Goal: Transaction & Acquisition: Book appointment/travel/reservation

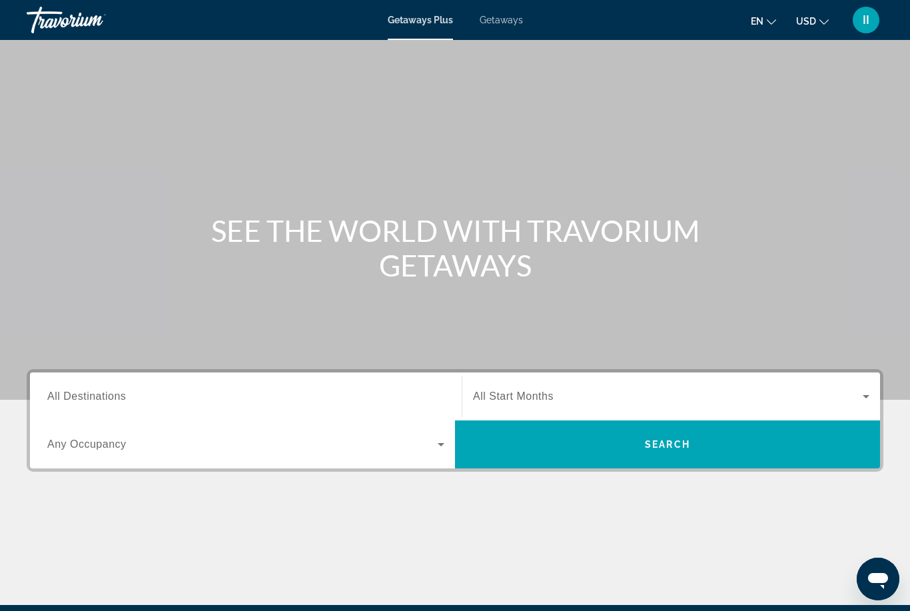
click at [518, 19] on span "Getaways" at bounding box center [500, 20] width 43 height 11
click at [206, 384] on div "Search widget" at bounding box center [245, 397] width 397 height 38
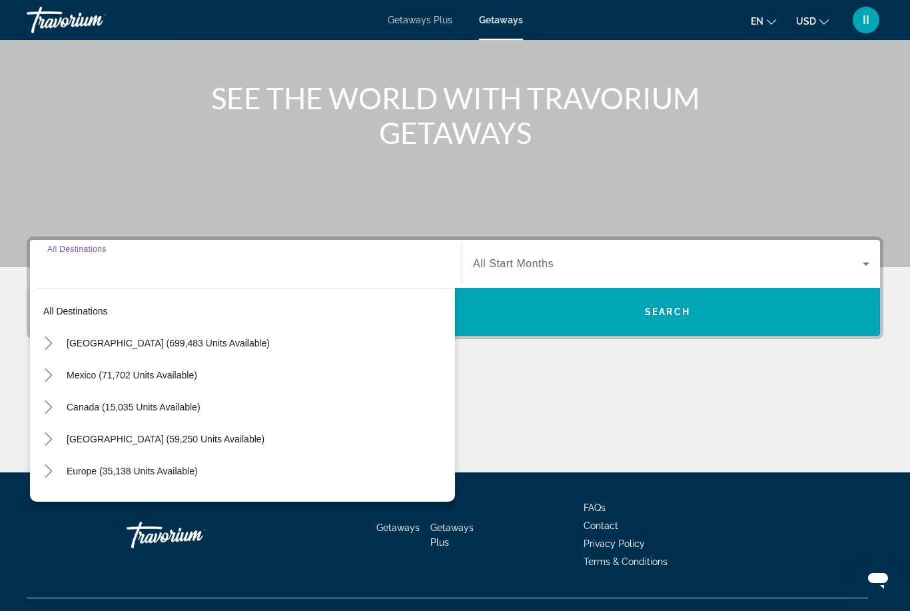
scroll to position [157, 0]
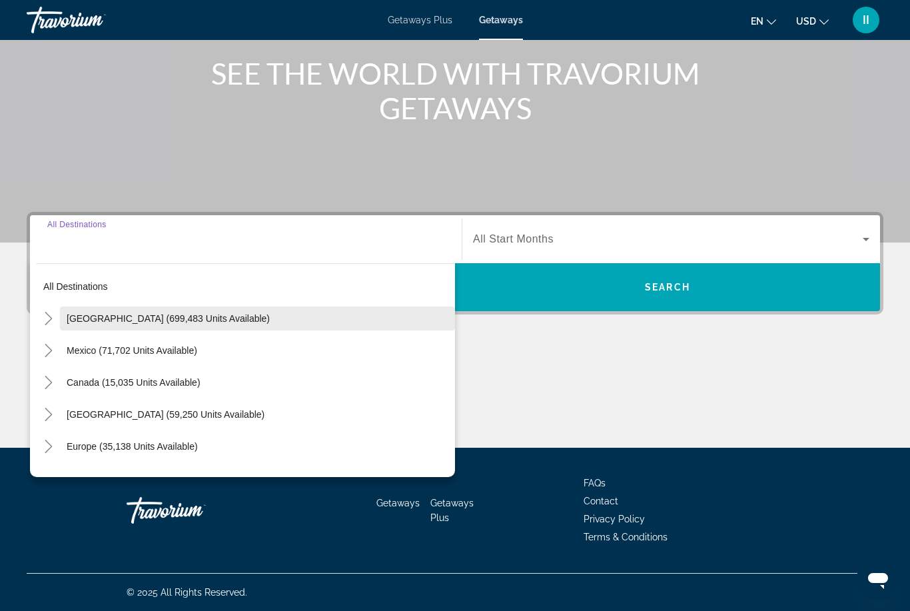
click at [63, 306] on span "Search widget" at bounding box center [257, 318] width 395 height 32
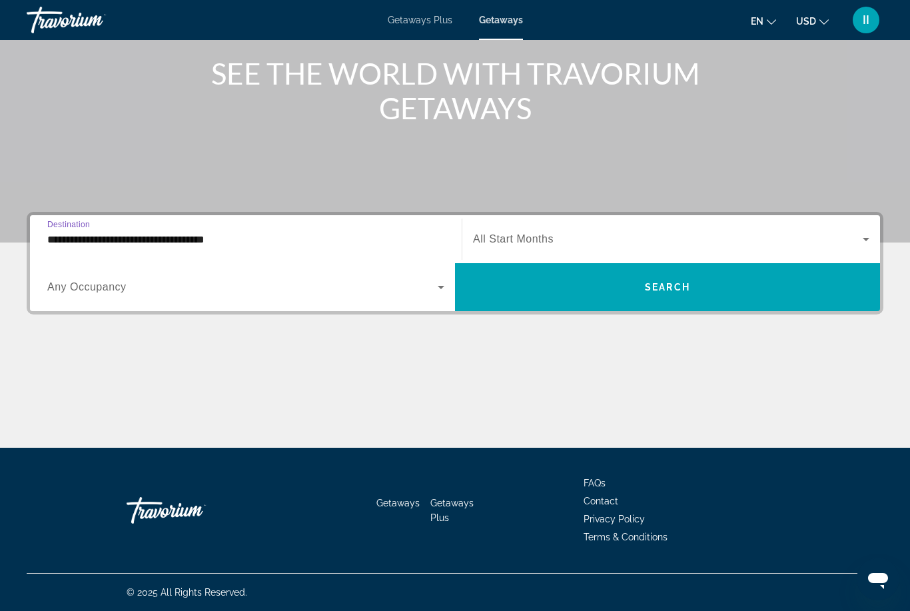
click at [253, 250] on div "**********" at bounding box center [245, 239] width 397 height 38
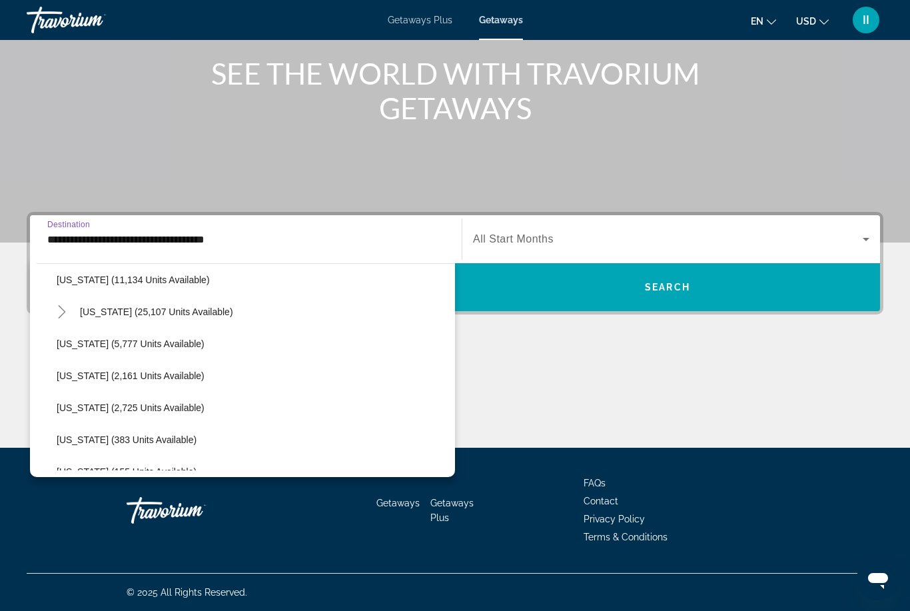
scroll to position [286, 0]
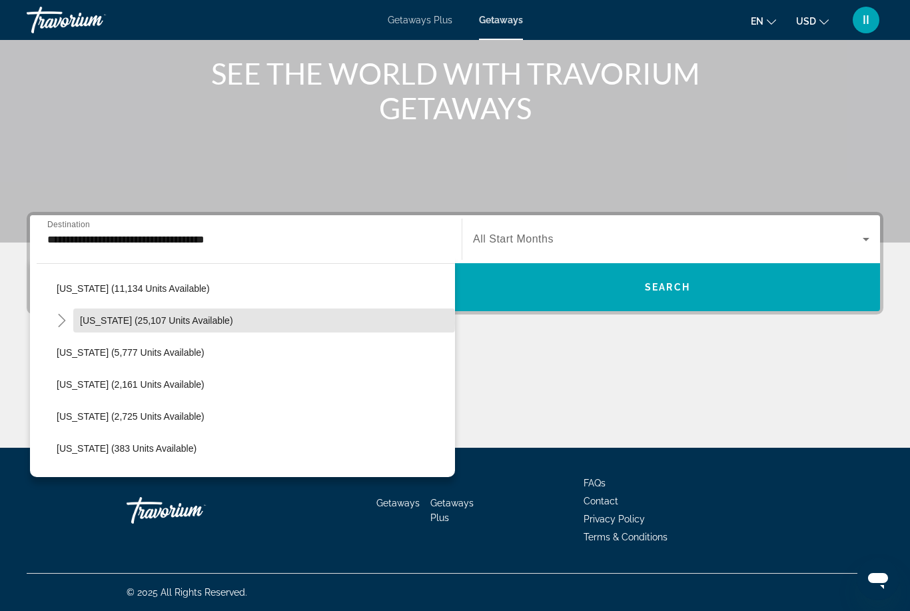
click at [99, 323] on span "Hawaii (25,107 units available)" at bounding box center [156, 320] width 153 height 11
type input "**********"
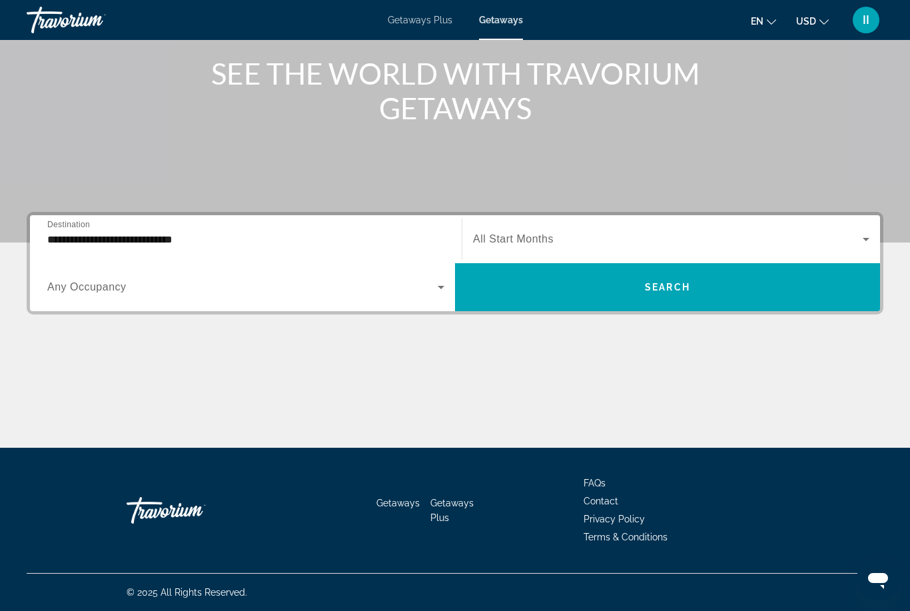
click at [517, 240] on span "All Start Months" at bounding box center [513, 238] width 81 height 11
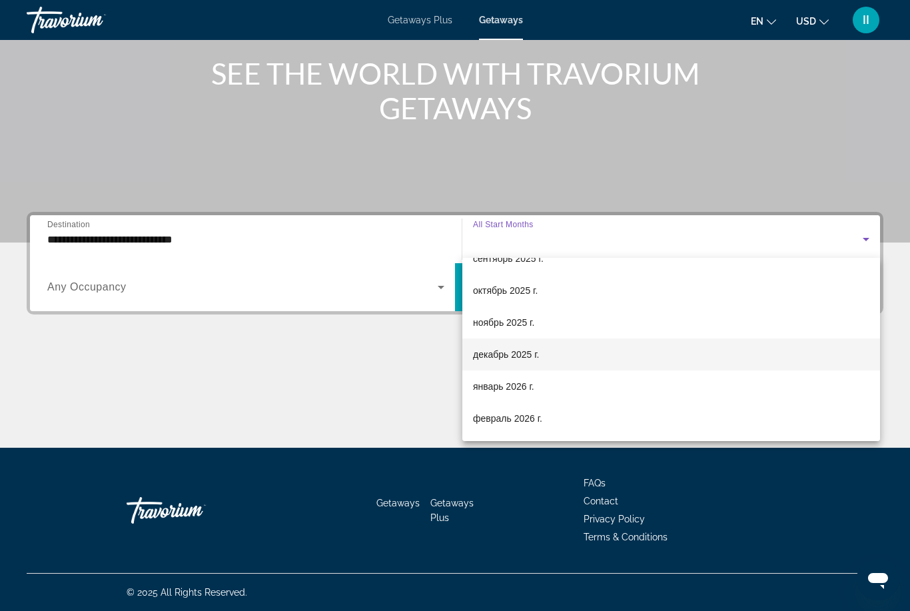
scroll to position [61, 0]
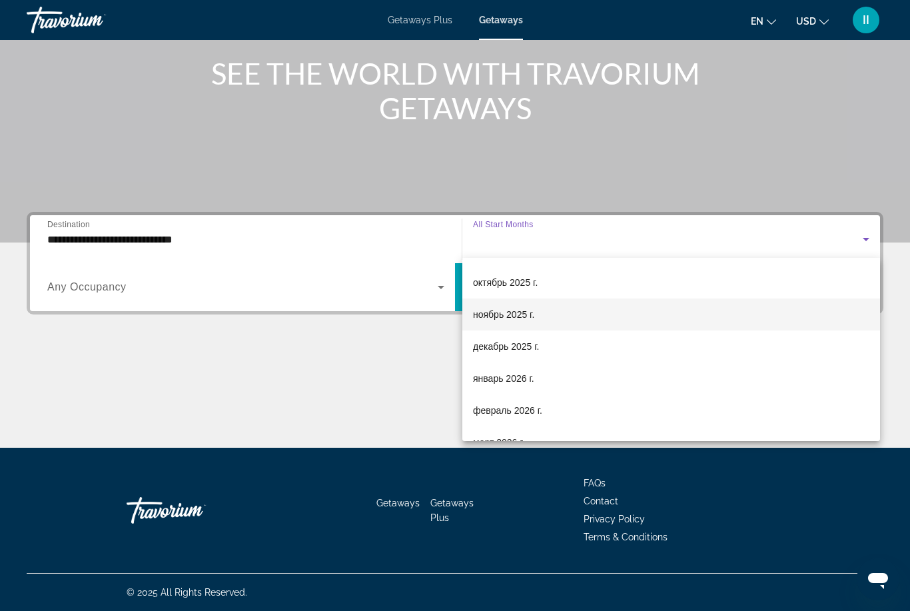
click at [513, 315] on span "ноябрь 2025 г." at bounding box center [503, 314] width 61 height 16
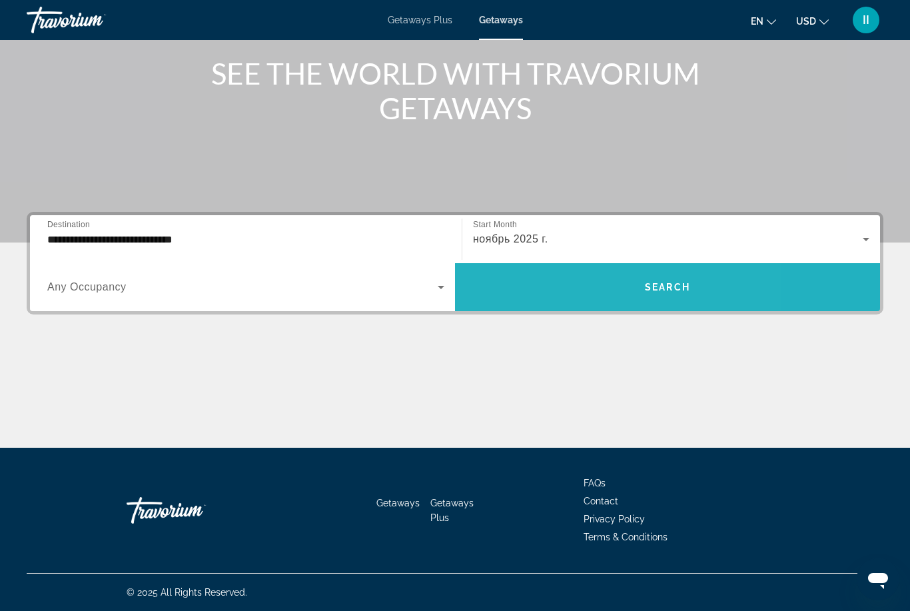
click at [577, 282] on span "Search widget" at bounding box center [667, 287] width 425 height 32
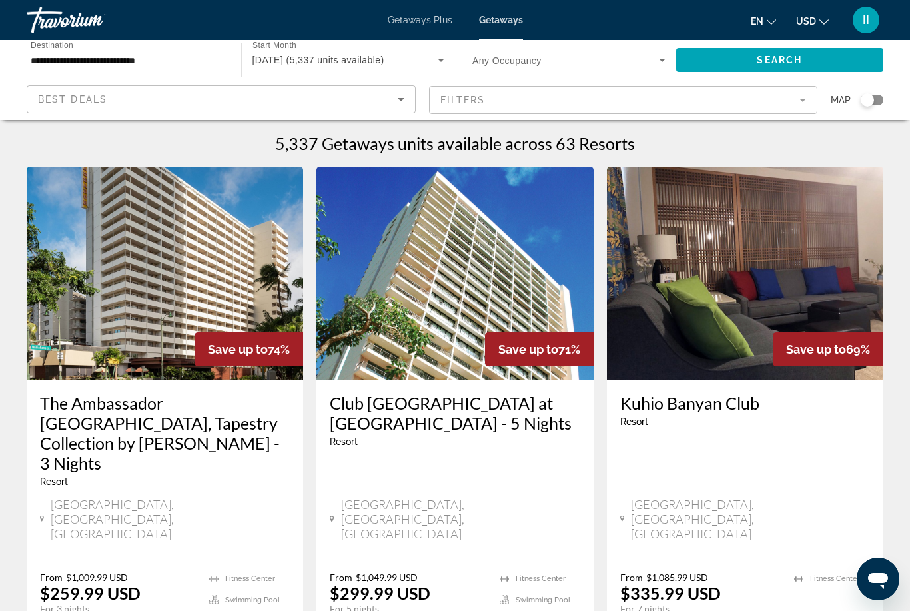
click at [495, 107] on mat-form-field "Filters" at bounding box center [623, 100] width 389 height 28
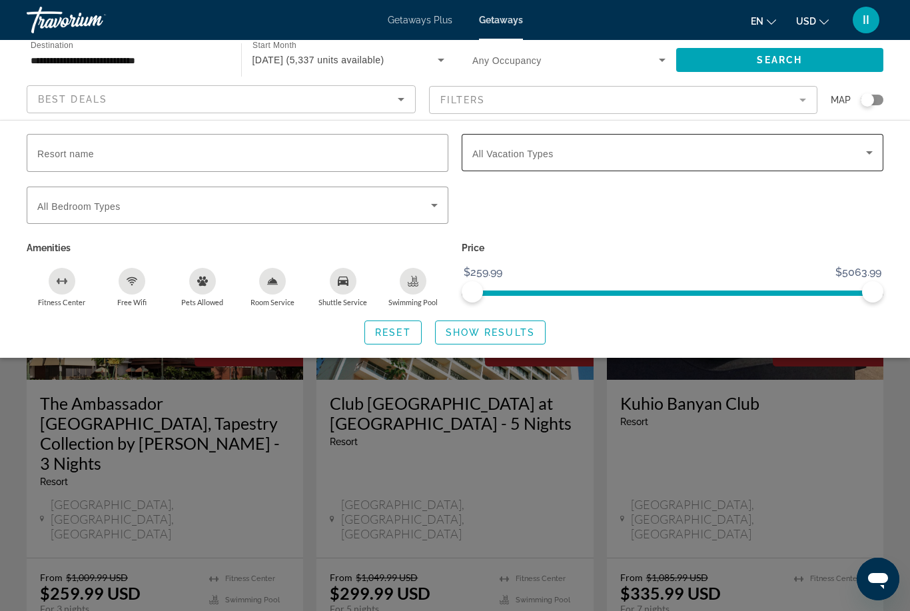
click at [498, 158] on span "All Vacation Types" at bounding box center [512, 154] width 81 height 11
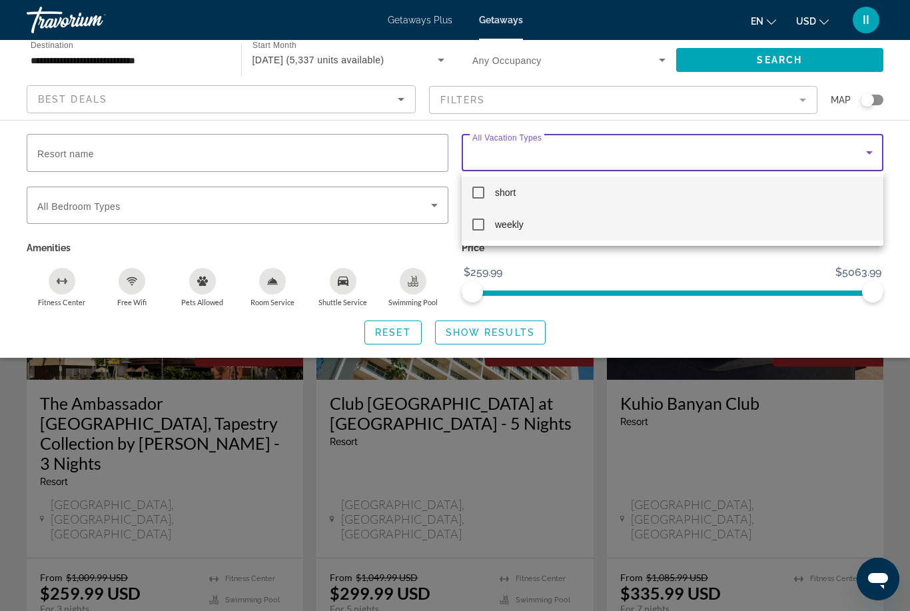
click at [503, 228] on span "weekly" at bounding box center [509, 224] width 29 height 16
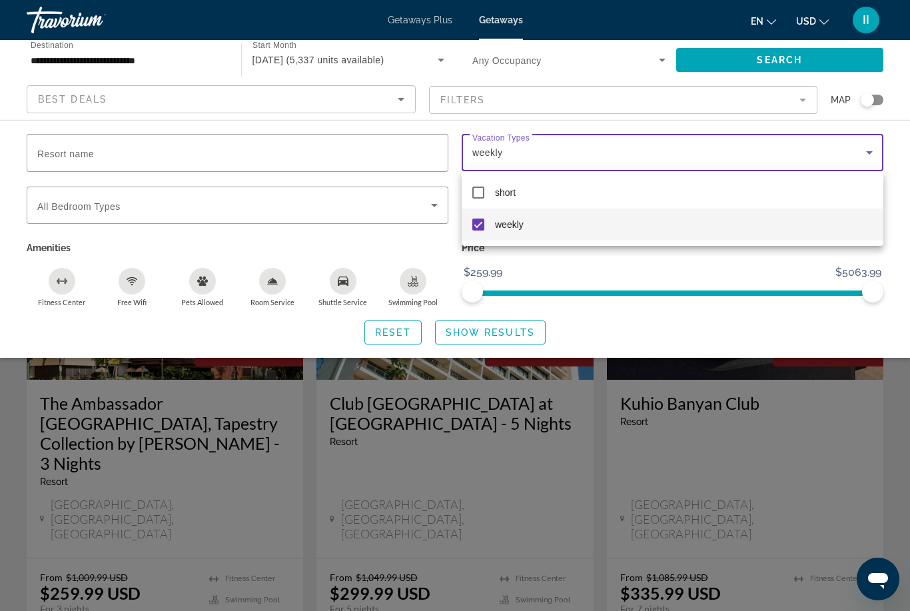
click at [503, 325] on div at bounding box center [455, 305] width 910 height 611
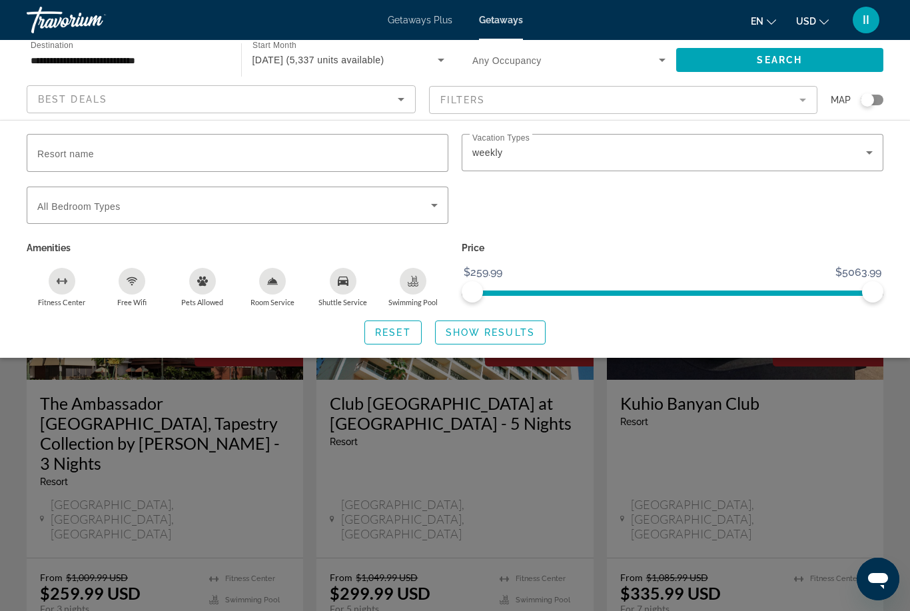
click at [507, 321] on span "Search widget" at bounding box center [490, 332] width 109 height 32
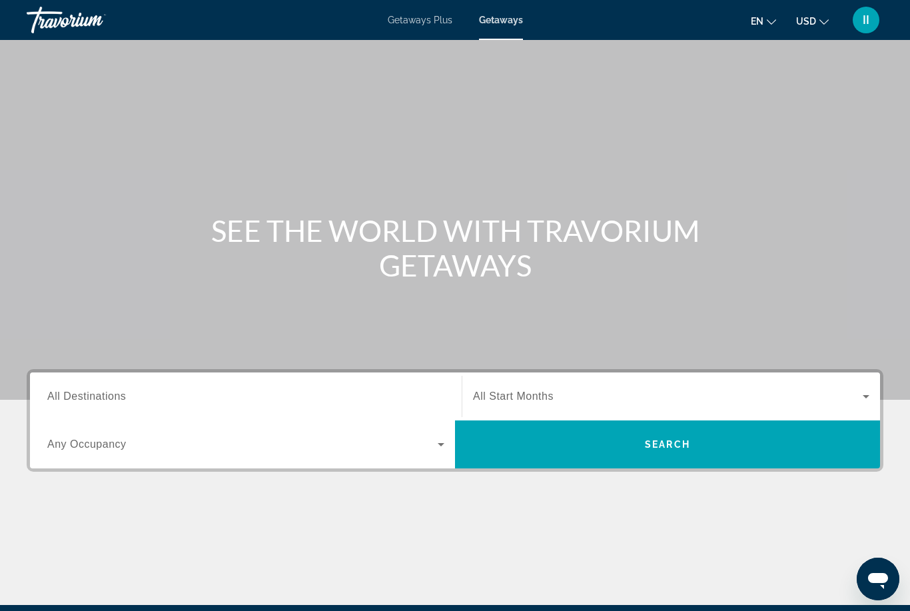
click at [243, 374] on div "Destination All Destinations" at bounding box center [246, 396] width 418 height 48
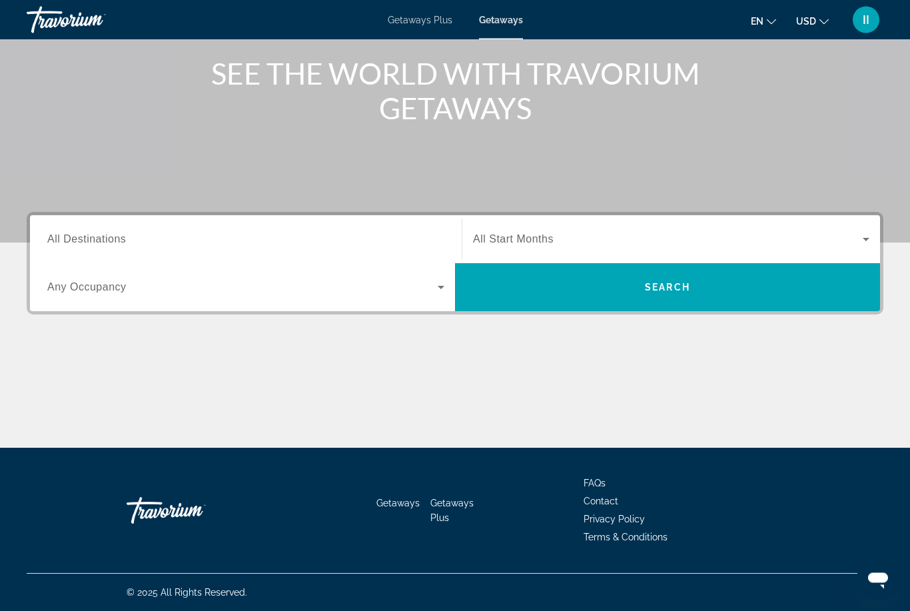
click at [244, 234] on input "Destination All Destinations" at bounding box center [245, 240] width 397 height 16
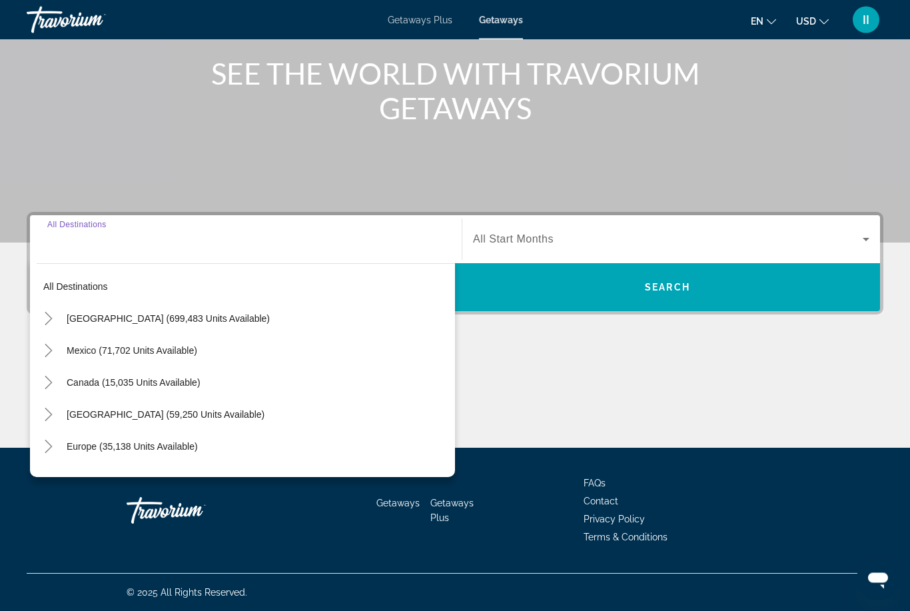
scroll to position [157, 0]
click at [53, 318] on icon "Toggle United States (699,483 units available)" at bounding box center [48, 318] width 13 height 13
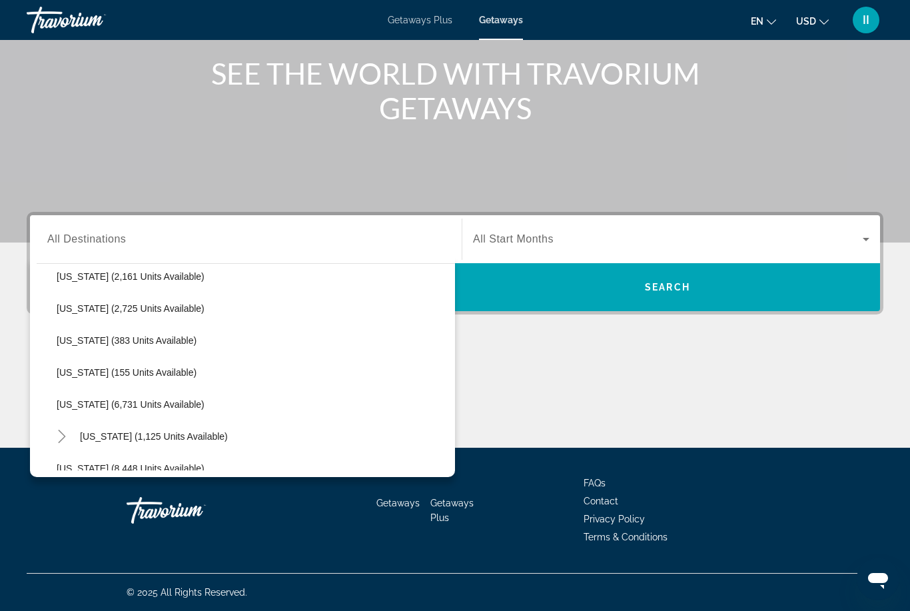
scroll to position [281, 0]
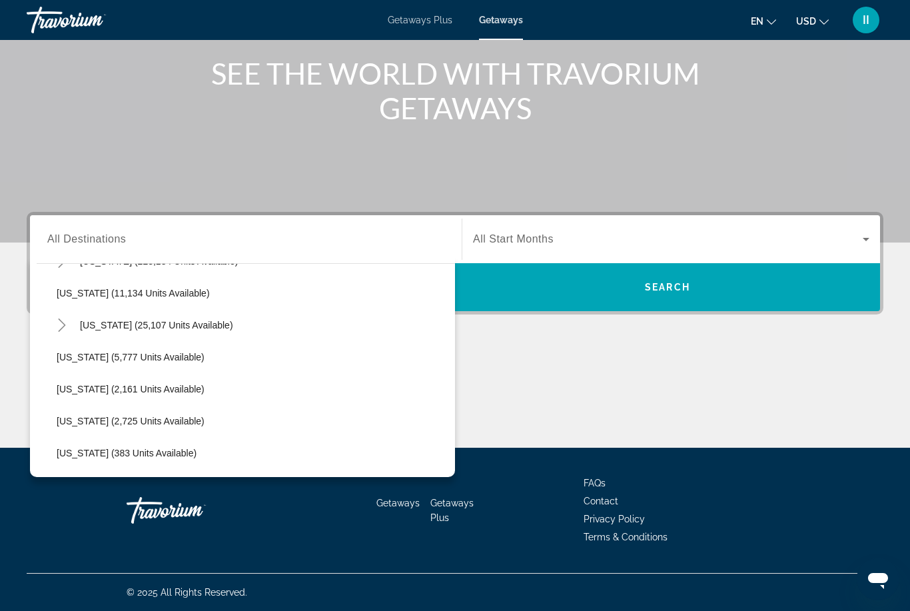
click at [98, 326] on span "Hawaii (25,107 units available)" at bounding box center [156, 325] width 153 height 11
type input "**********"
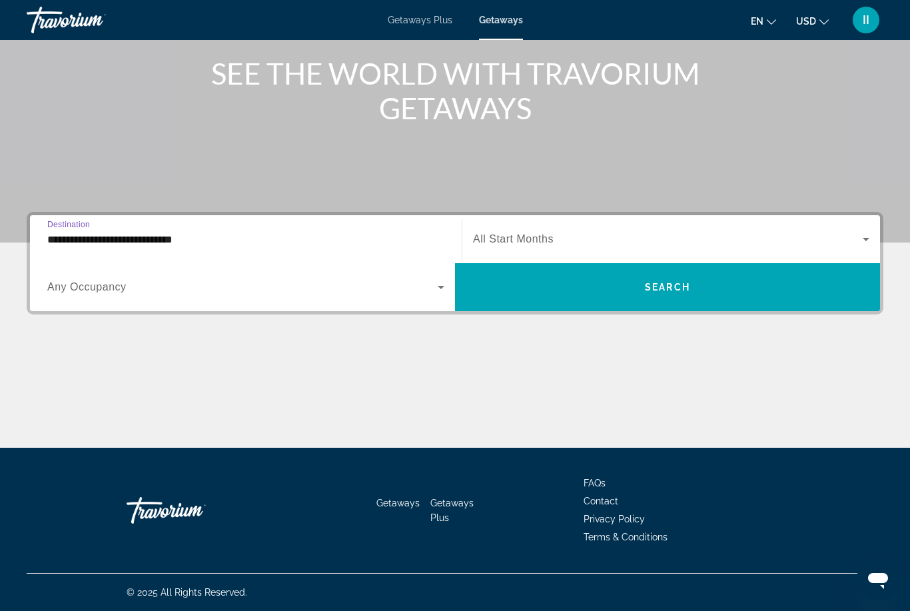
click at [577, 244] on span "Search widget" at bounding box center [668, 239] width 390 height 16
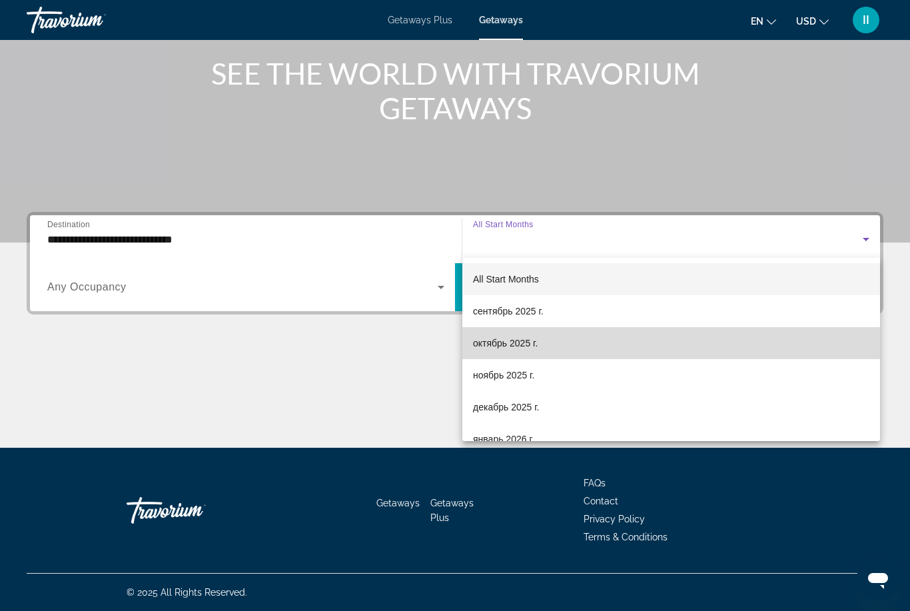
click at [511, 344] on span "октябрь 2025 г." at bounding box center [505, 343] width 65 height 16
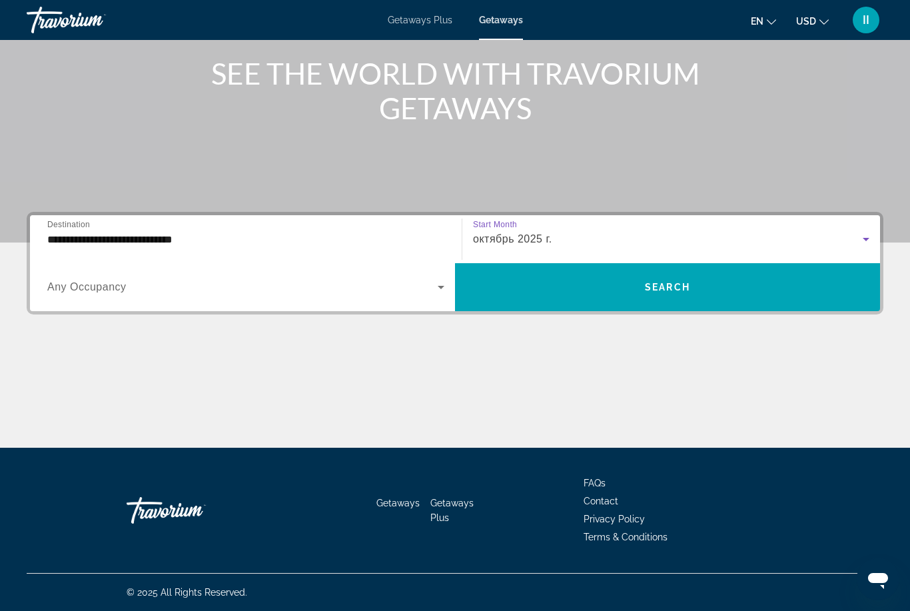
click at [603, 214] on div "**********" at bounding box center [455, 263] width 856 height 103
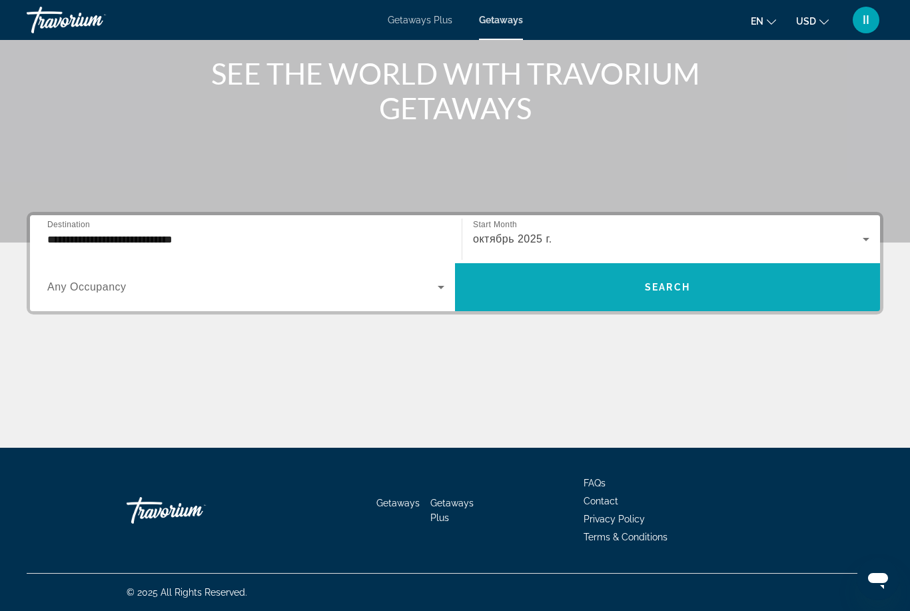
click at [605, 284] on span "Search widget" at bounding box center [667, 287] width 425 height 32
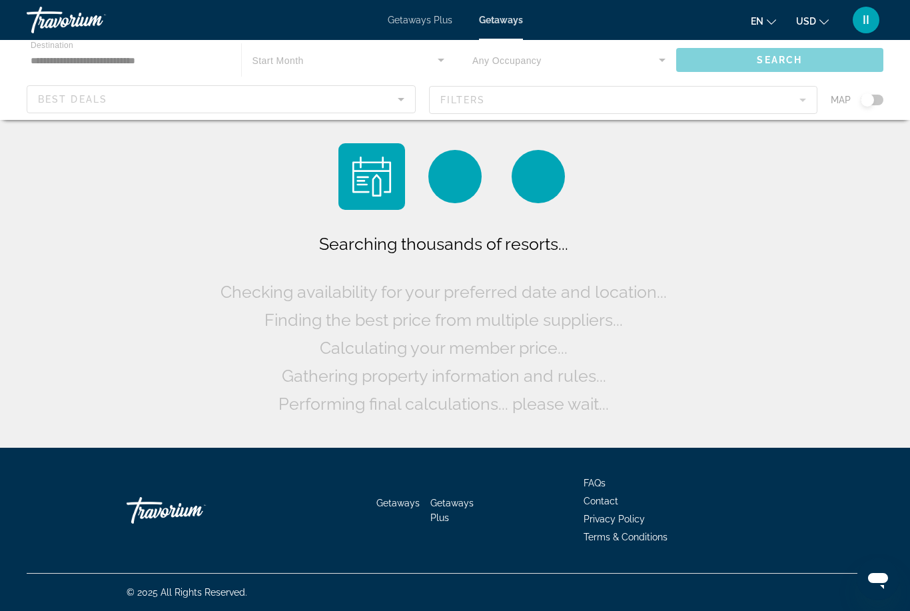
scroll to position [43, 0]
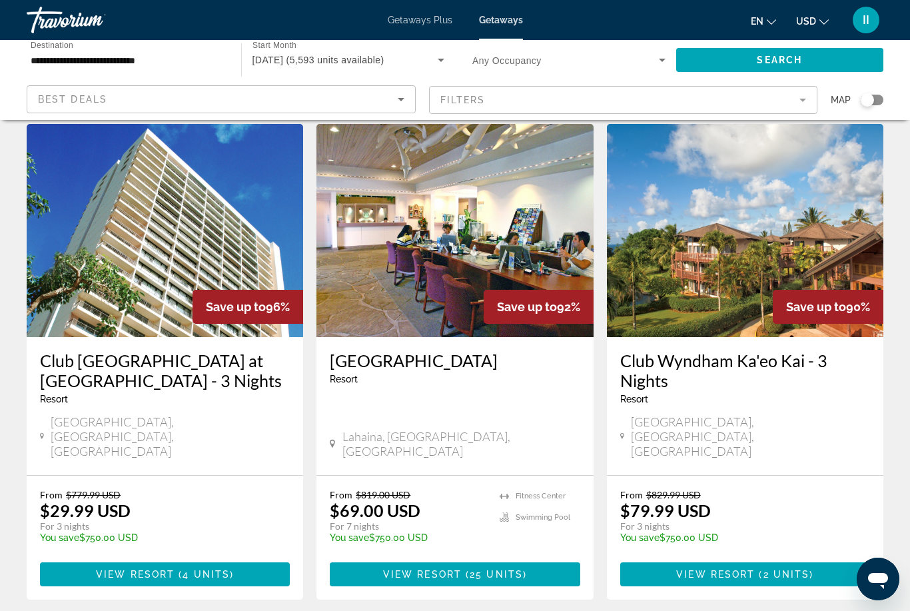
click at [543, 102] on mat-form-field "Filters" at bounding box center [623, 100] width 389 height 28
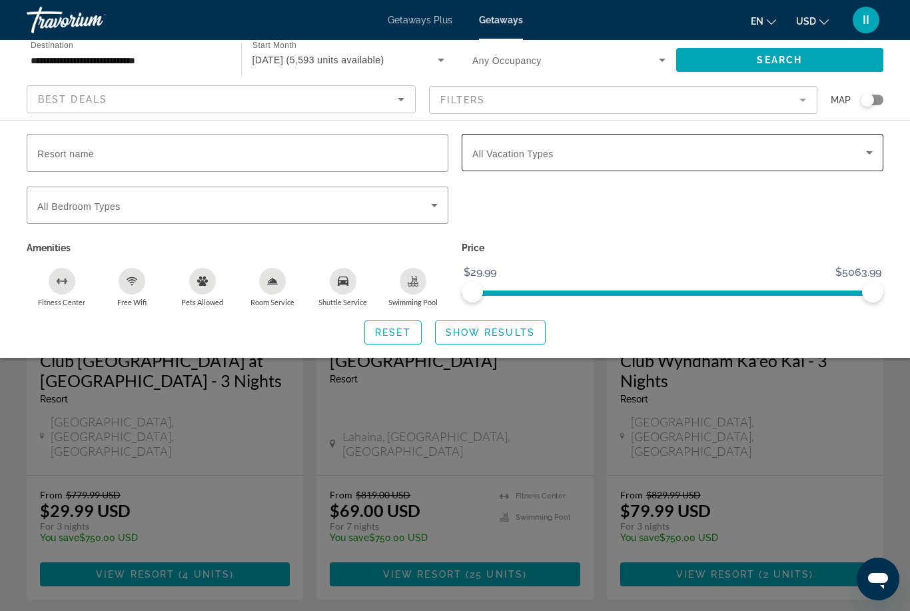
click at [523, 158] on span "All Vacation Types" at bounding box center [512, 154] width 81 height 11
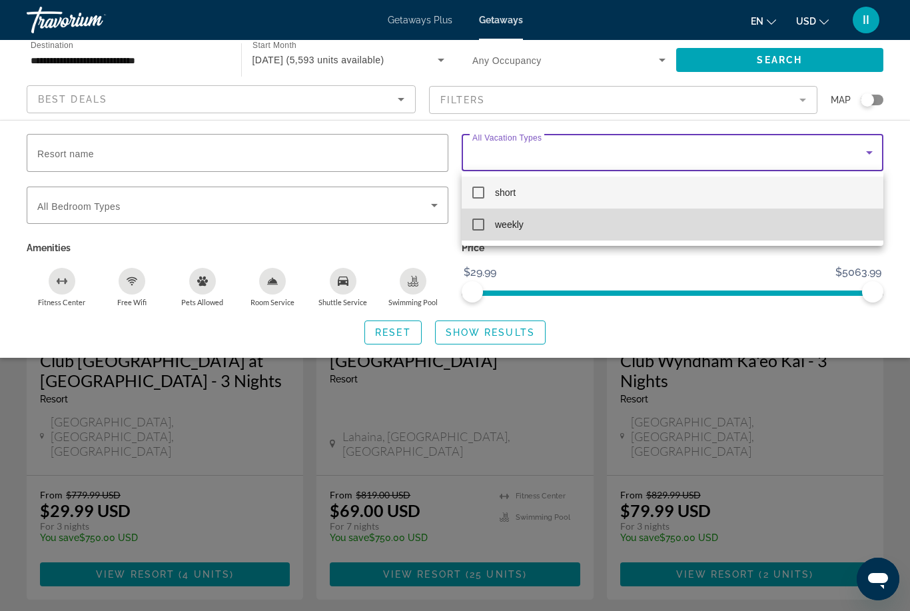
click at [495, 228] on span "weekly" at bounding box center [509, 224] width 29 height 16
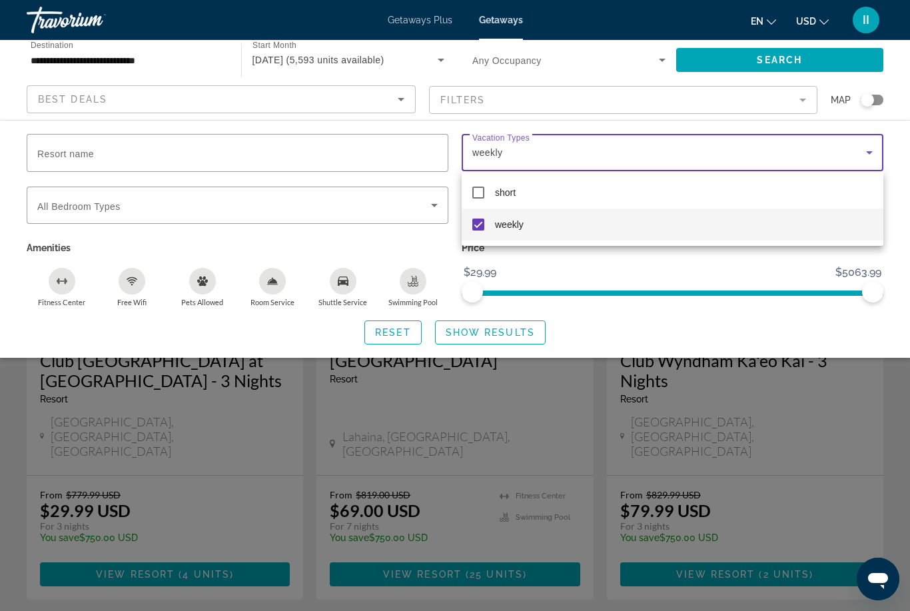
click at [492, 336] on div at bounding box center [455, 305] width 910 height 611
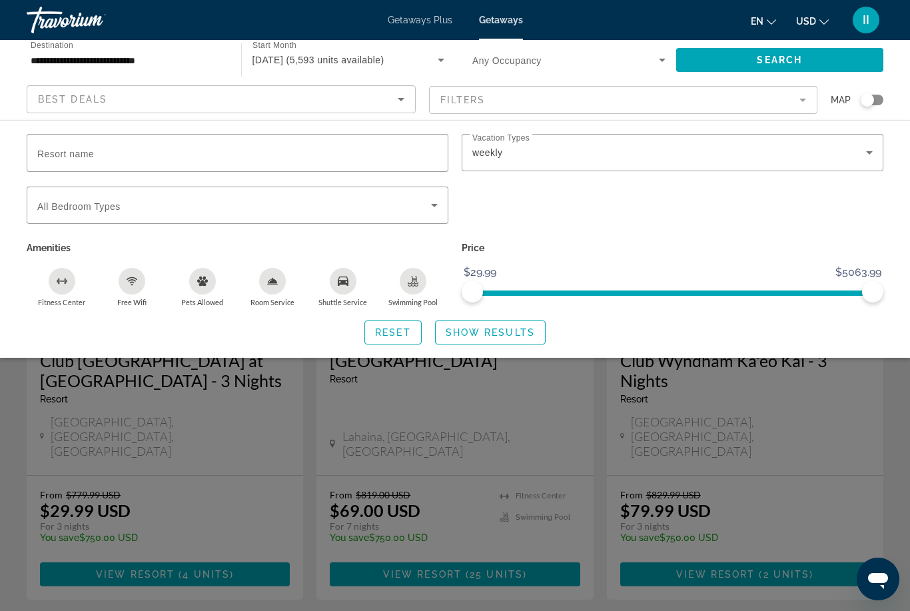
drag, startPoint x: 493, startPoint y: 332, endPoint x: 493, endPoint y: 374, distance: 42.6
click at [493, 332] on span "Show Results" at bounding box center [490, 332] width 89 height 11
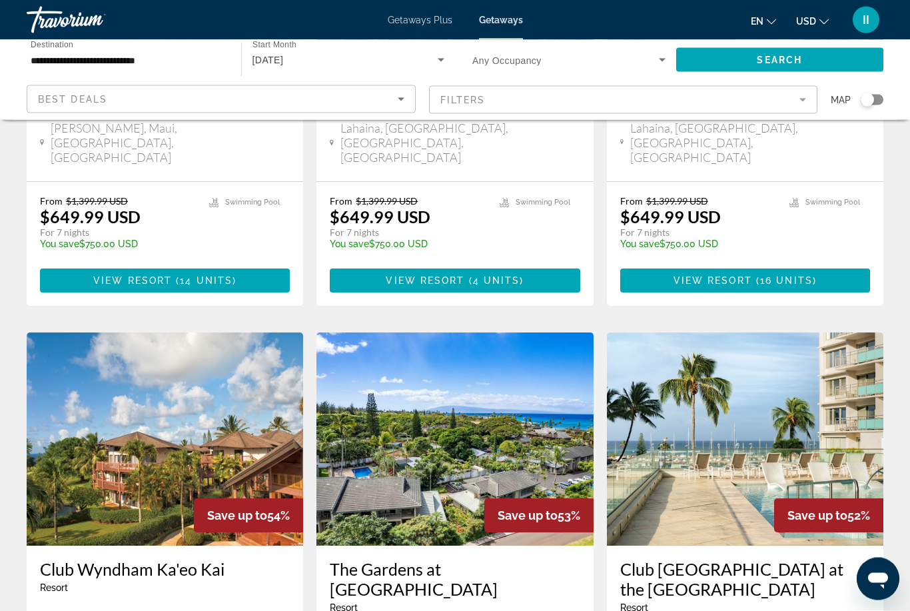
scroll to position [1321, 0]
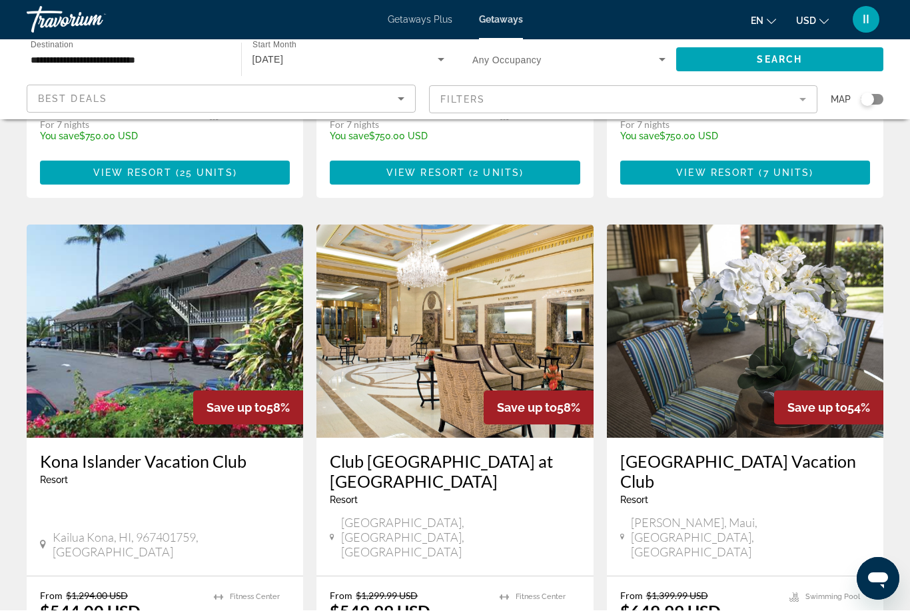
click at [419, 348] on img "Main content" at bounding box center [454, 331] width 276 height 213
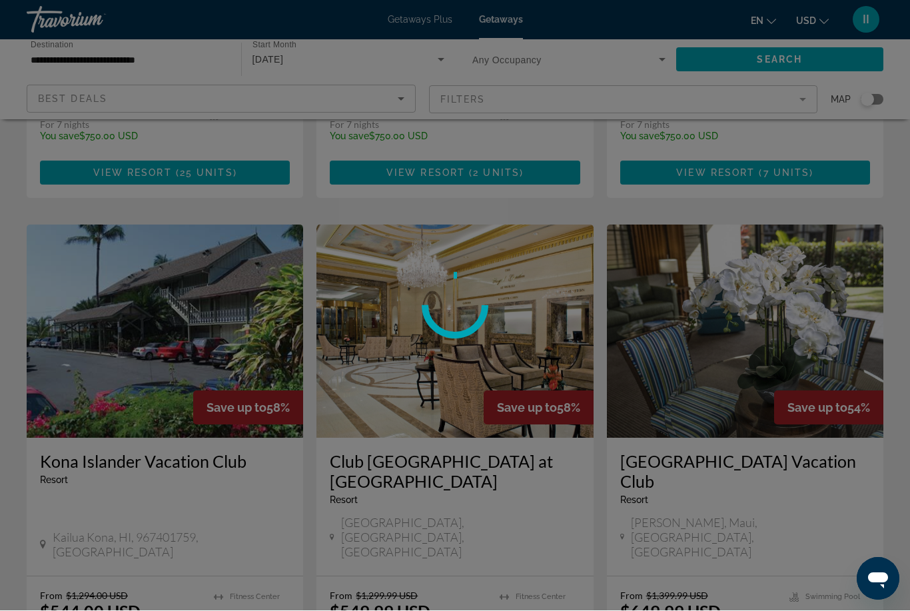
scroll to position [424, 0]
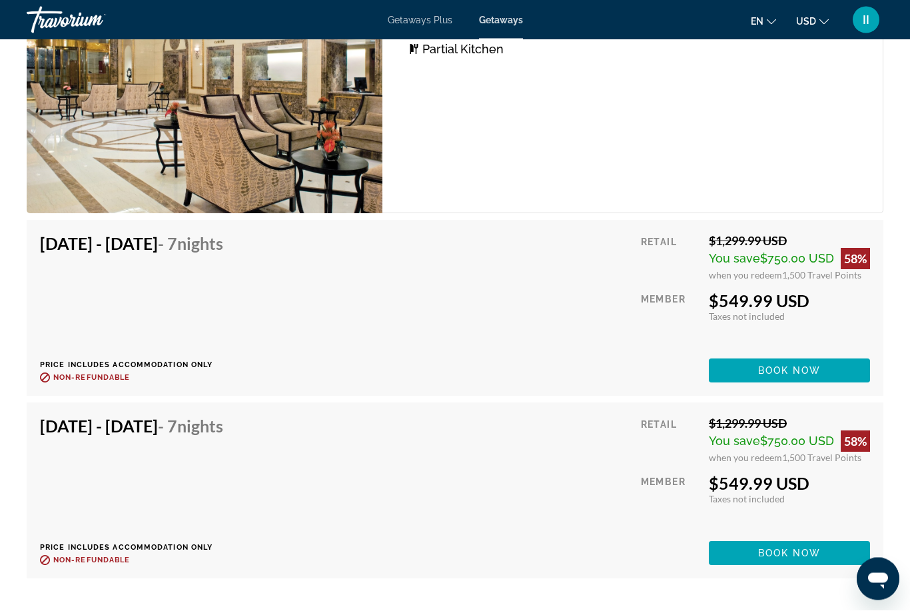
scroll to position [2996, 0]
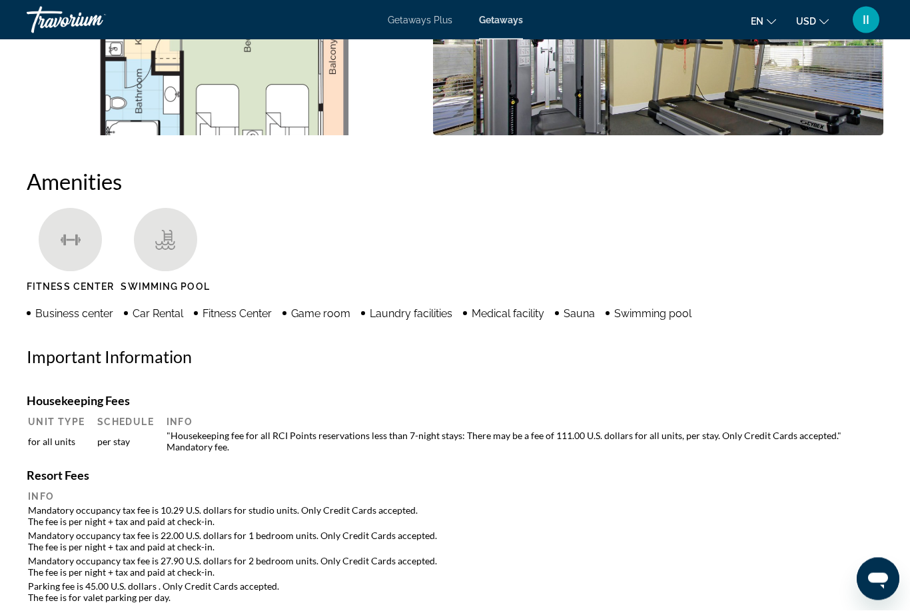
scroll to position [43, 0]
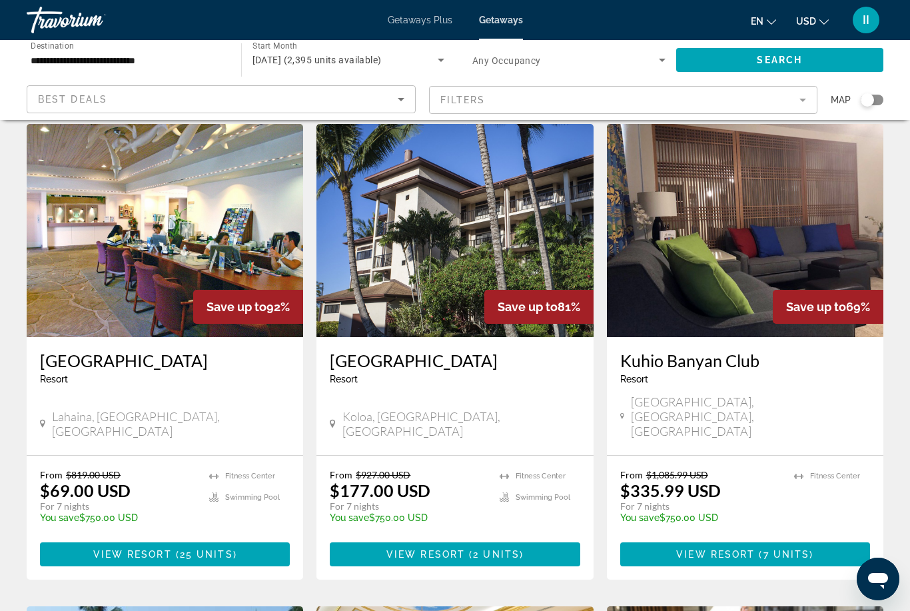
click at [188, 210] on img "Main content" at bounding box center [165, 230] width 276 height 213
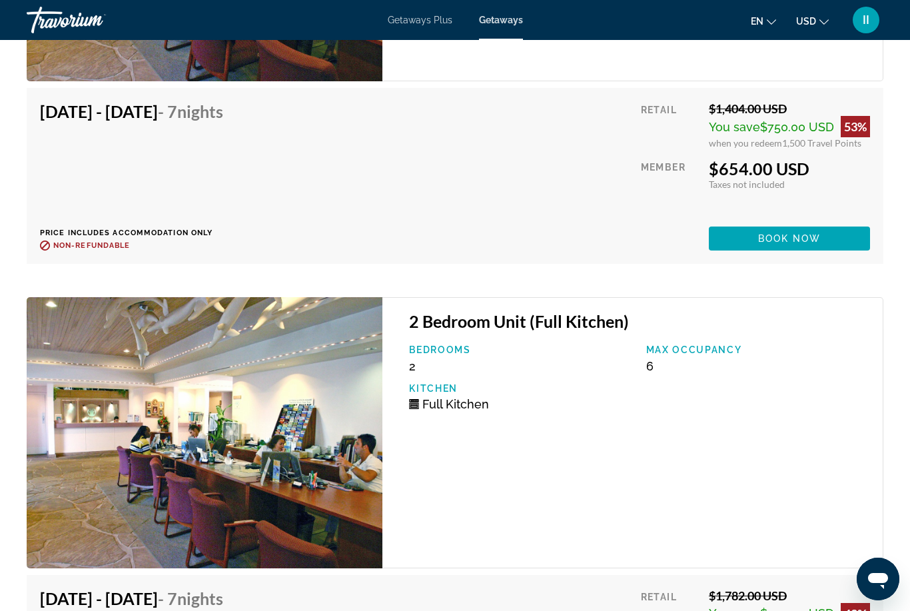
scroll to position [4361, 0]
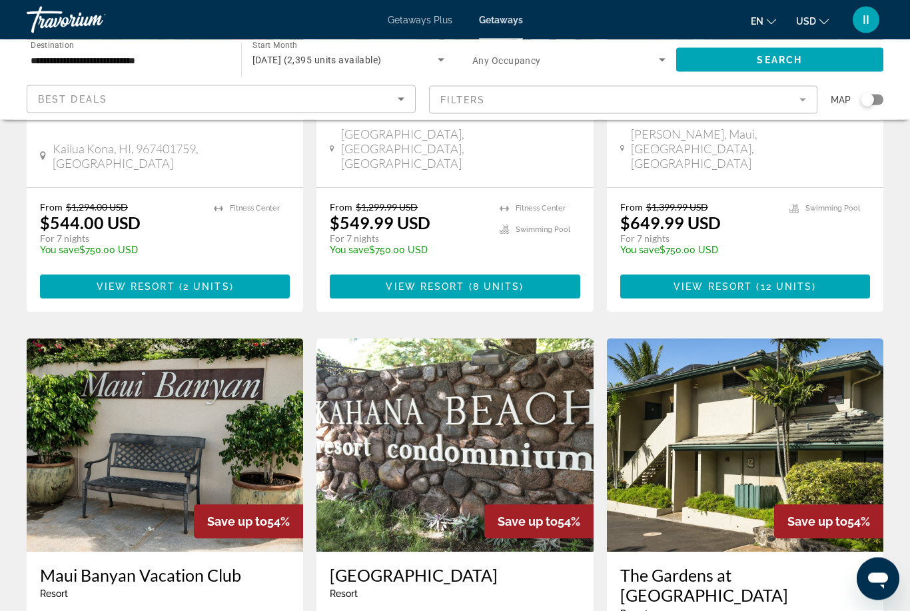
scroll to position [812, 0]
click at [431, 391] on img "Main content" at bounding box center [454, 444] width 276 height 213
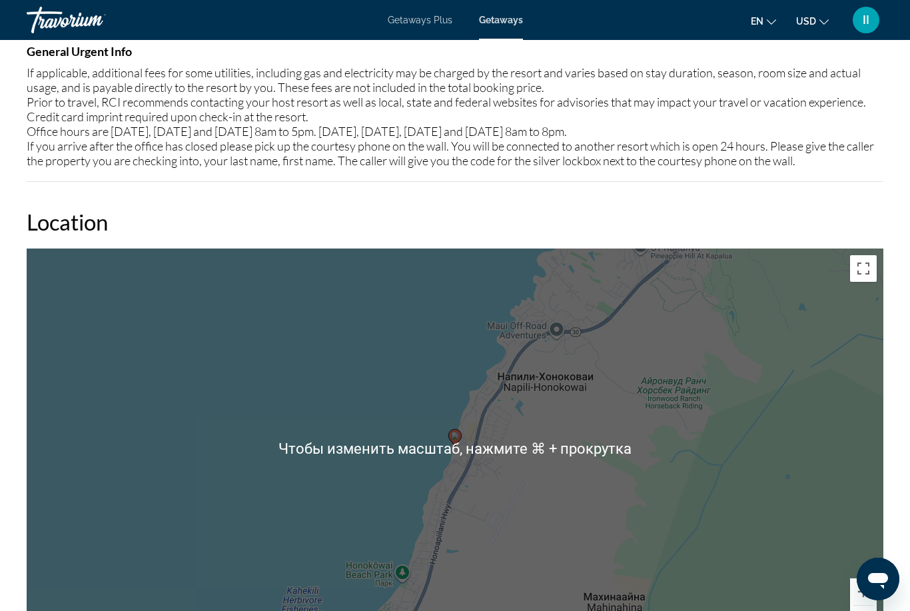
scroll to position [1702, 0]
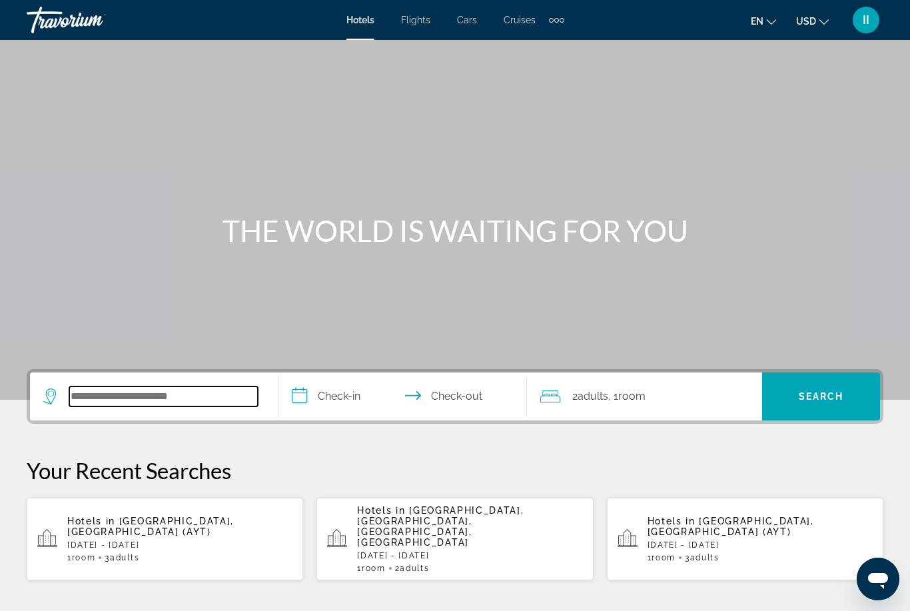
click at [160, 390] on input "Search widget" at bounding box center [163, 396] width 188 height 20
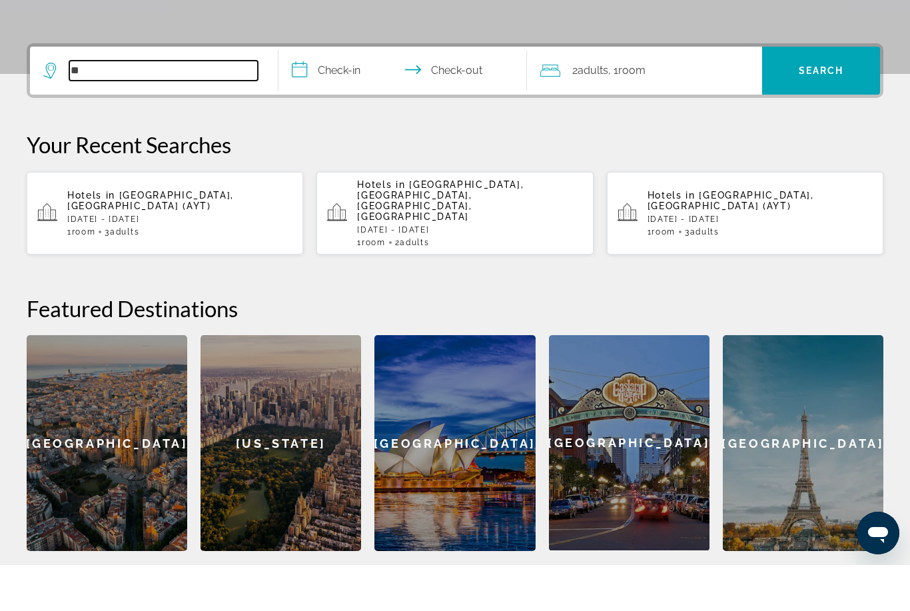
type input "*"
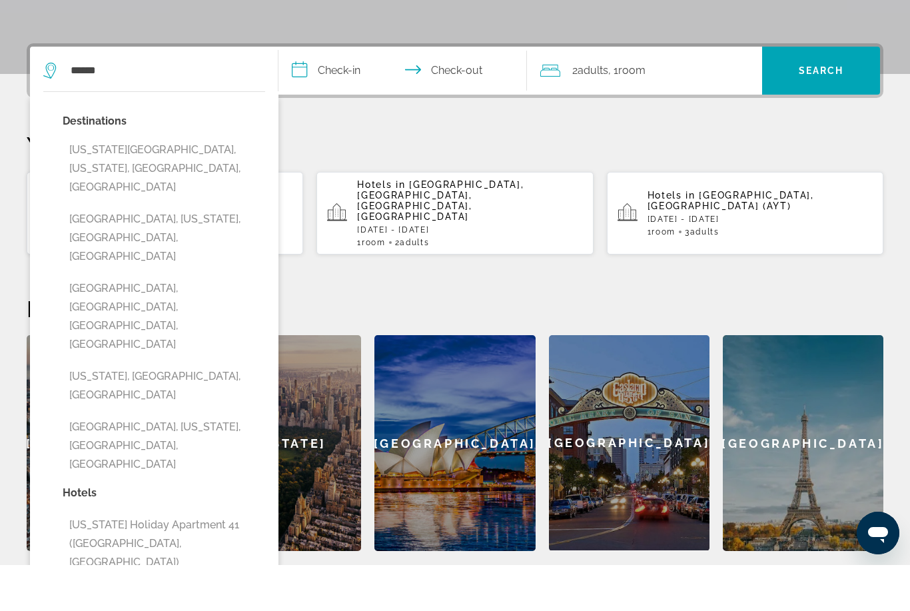
click at [119, 316] on div "Destinations [US_STATE][GEOGRAPHIC_DATA], [US_STATE], [GEOGRAPHIC_DATA], [GEOGR…" at bounding box center [164, 344] width 202 height 372
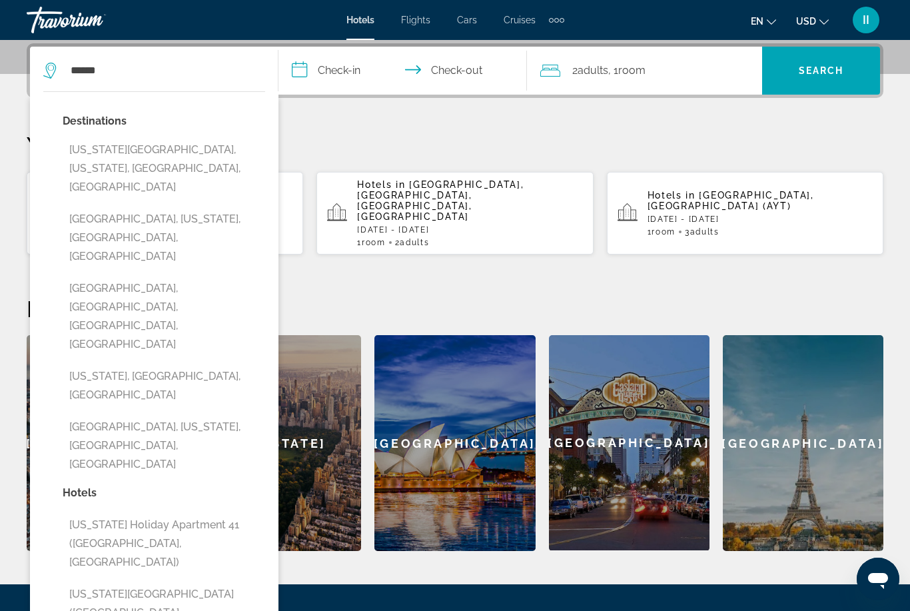
click at [120, 364] on button "[US_STATE], [GEOGRAPHIC_DATA], [GEOGRAPHIC_DATA]" at bounding box center [164, 386] width 202 height 44
type input "**********"
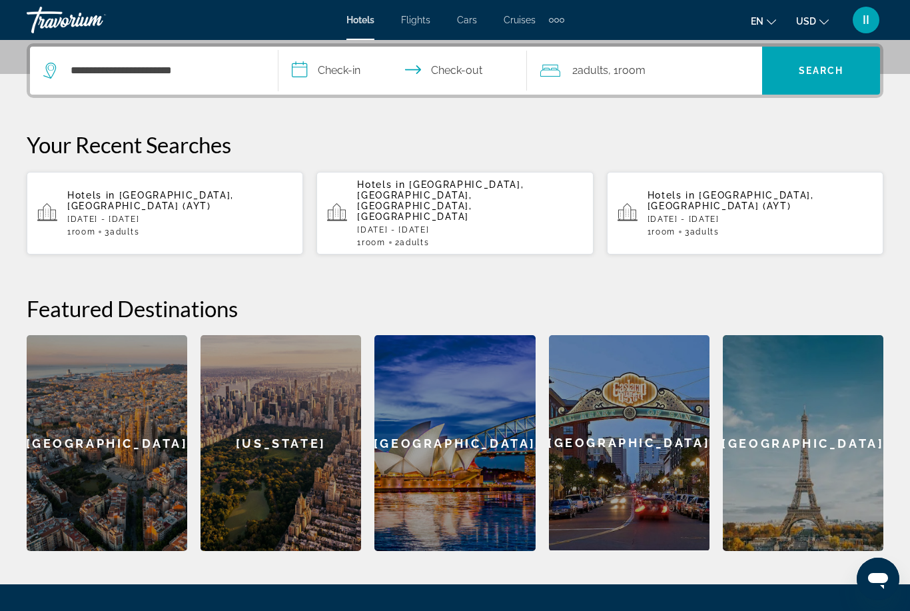
click at [340, 63] on input "**********" at bounding box center [405, 73] width 254 height 52
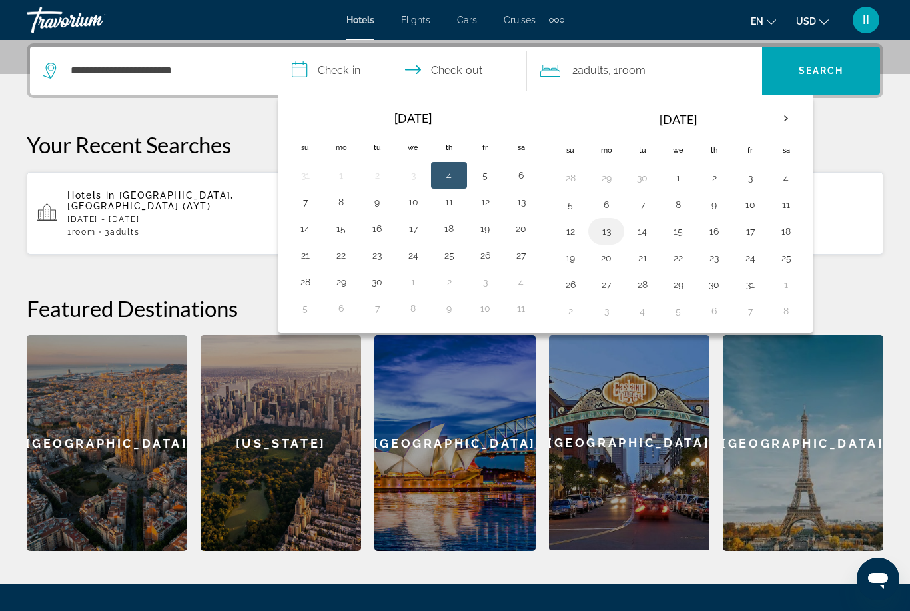
click at [603, 237] on button "13" at bounding box center [605, 231] width 21 height 19
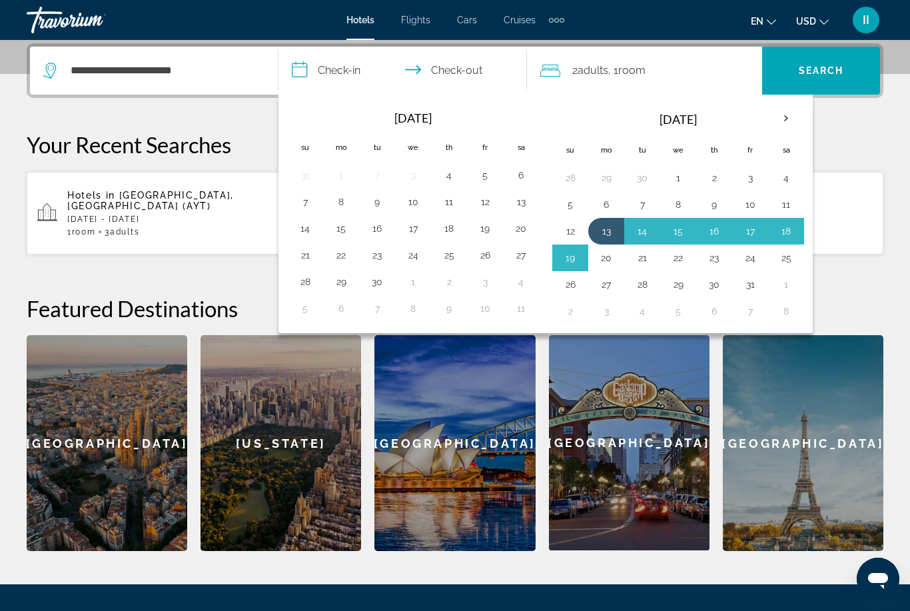
click at [607, 262] on button "20" at bounding box center [605, 257] width 21 height 19
type input "**********"
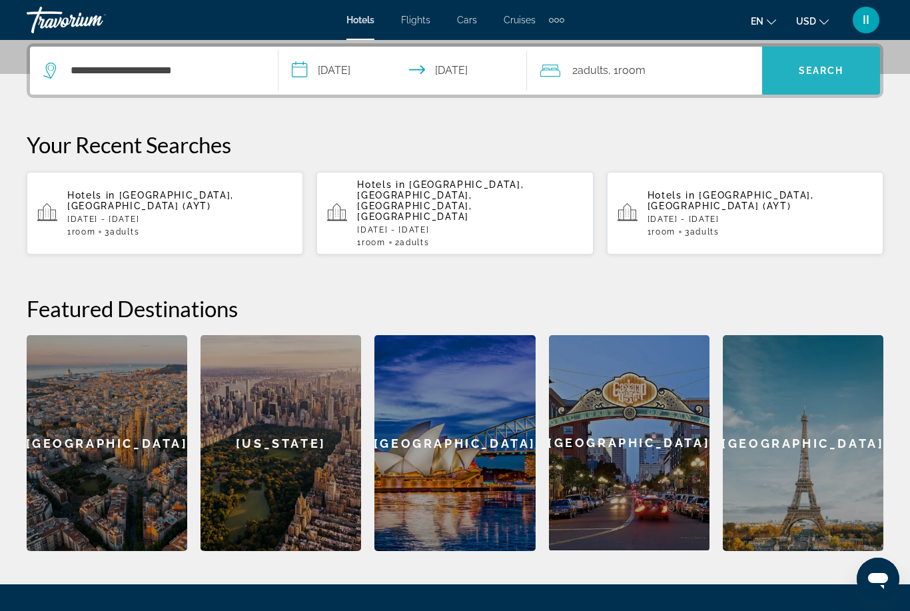
click at [826, 60] on span "Search widget" at bounding box center [821, 71] width 118 height 32
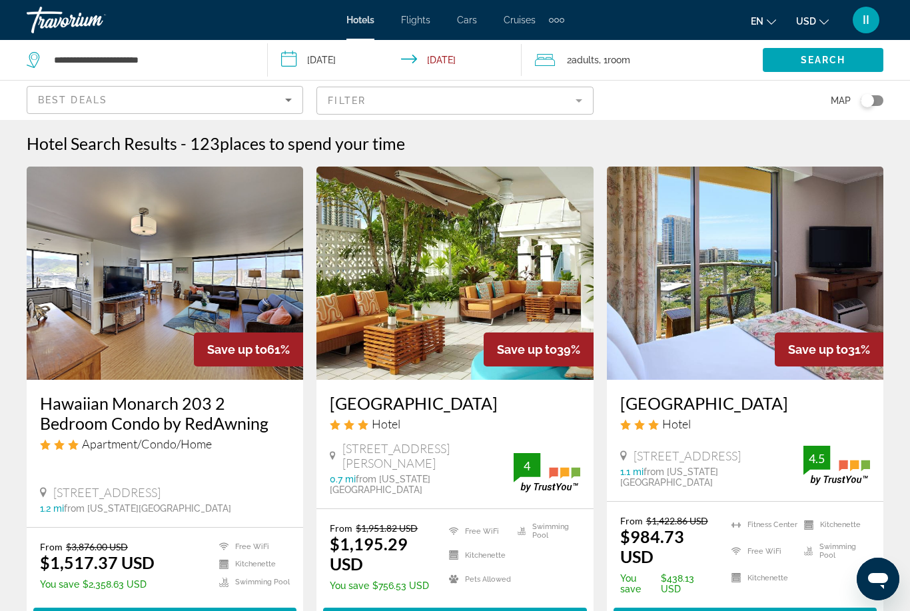
click at [400, 62] on input "**********" at bounding box center [398, 62] width 260 height 44
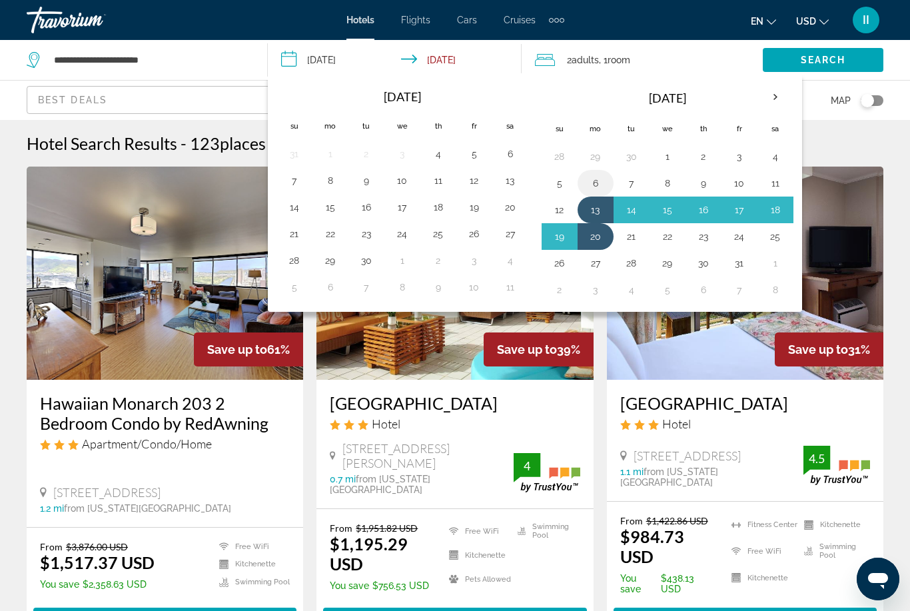
click at [595, 182] on button "6" at bounding box center [595, 183] width 21 height 19
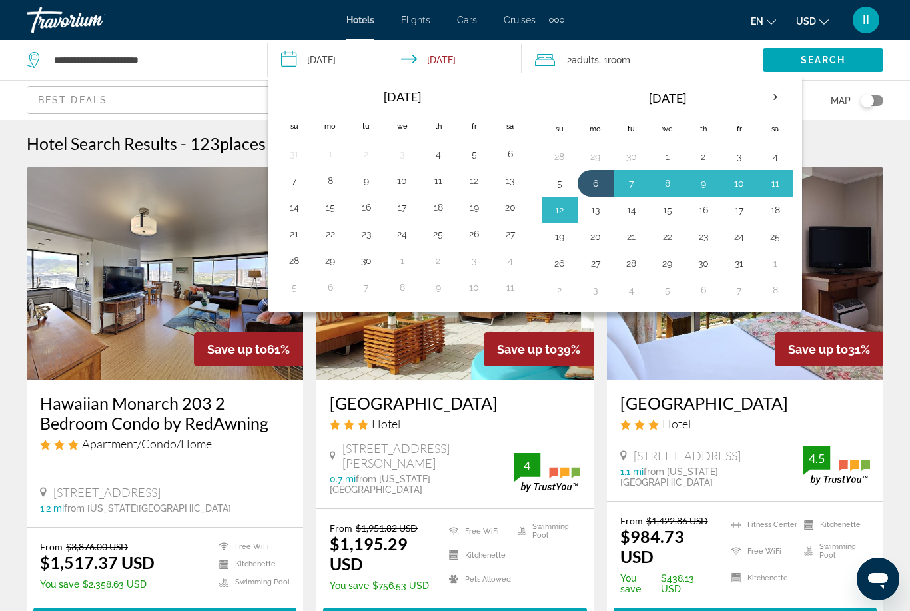
click at [596, 208] on button "13" at bounding box center [595, 209] width 21 height 19
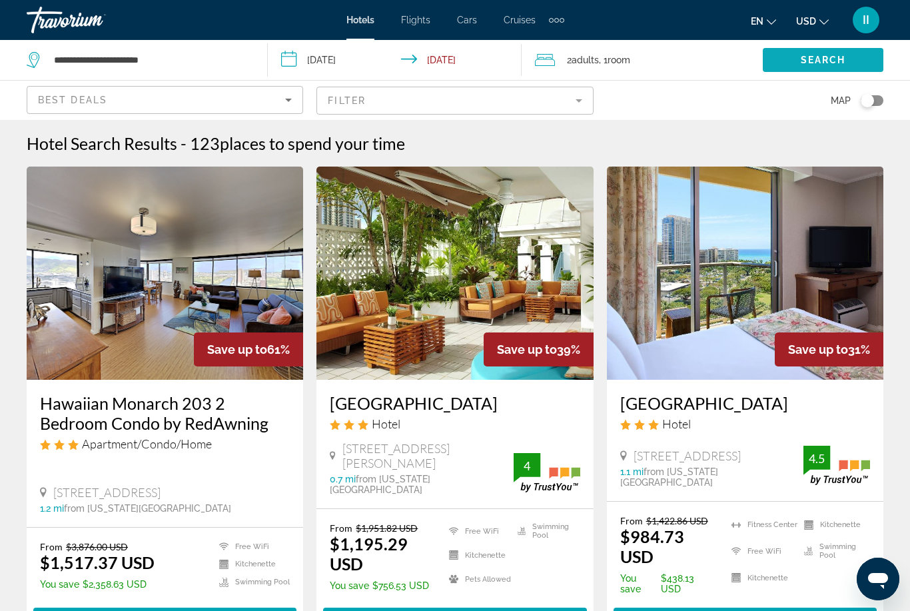
click at [798, 67] on span "Search widget" at bounding box center [822, 60] width 121 height 32
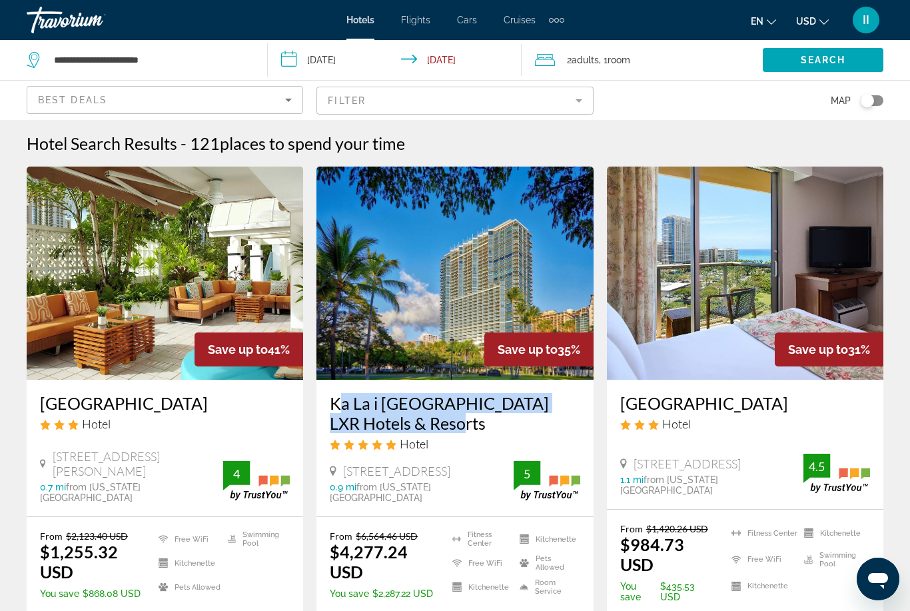
drag, startPoint x: 322, startPoint y: 400, endPoint x: 414, endPoint y: 424, distance: 95.0
click at [414, 424] on div "Ka La i [GEOGRAPHIC_DATA] LXR Hotels & Resorts Hotel [STREET_ADDRESS] 0.9 mi fr…" at bounding box center [454, 448] width 276 height 137
copy h3 "Ka La i [GEOGRAPHIC_DATA] LXR Hotels & Resorts"
click at [340, 65] on input "**********" at bounding box center [398, 62] width 260 height 44
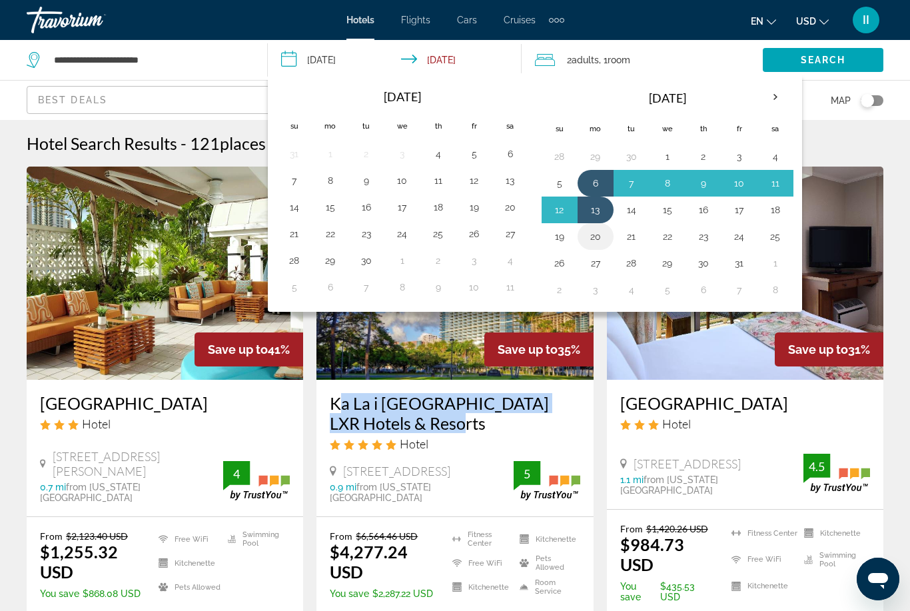
click at [597, 234] on button "20" at bounding box center [595, 236] width 21 height 19
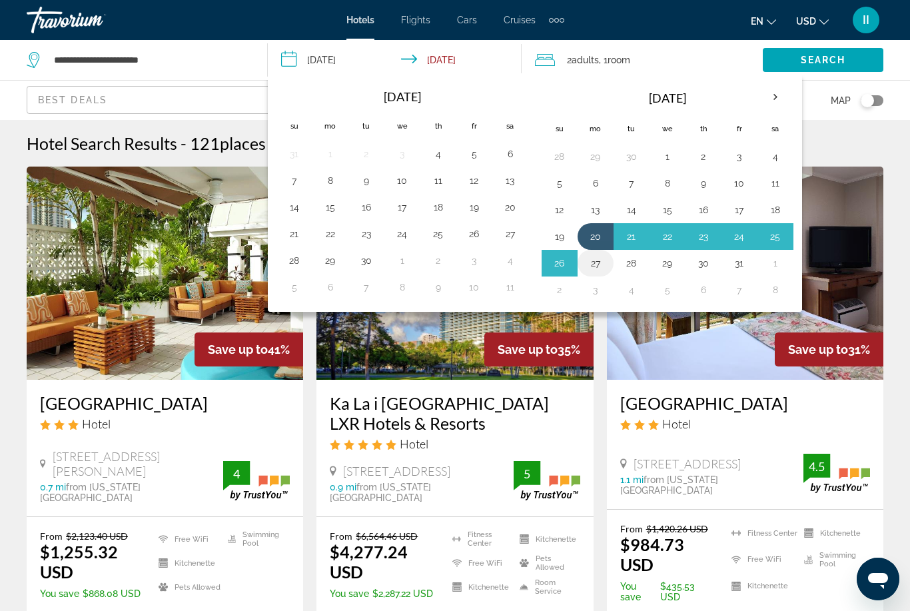
click at [596, 264] on button "27" at bounding box center [595, 263] width 21 height 19
type input "**********"
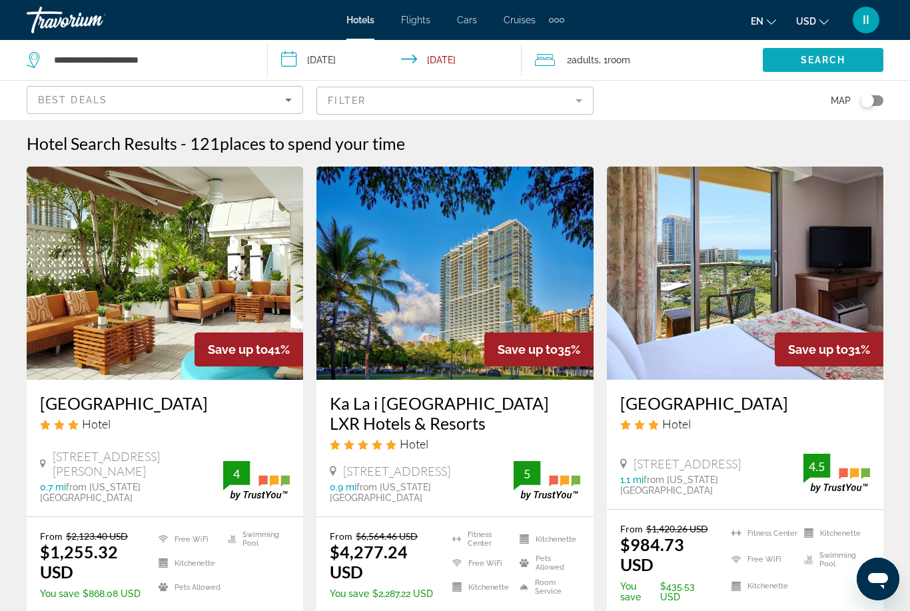
click at [812, 64] on span "Search" at bounding box center [822, 60] width 45 height 11
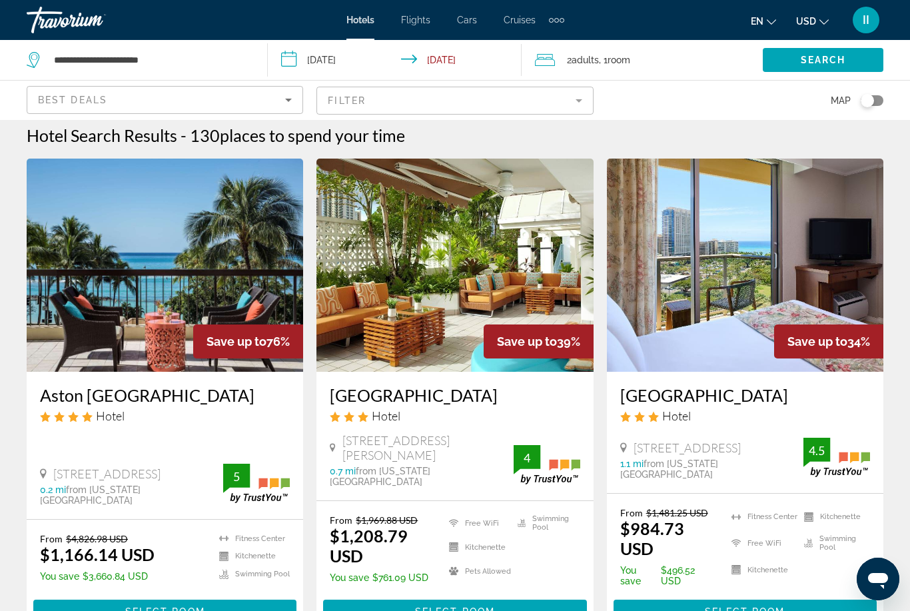
scroll to position [23, 0]
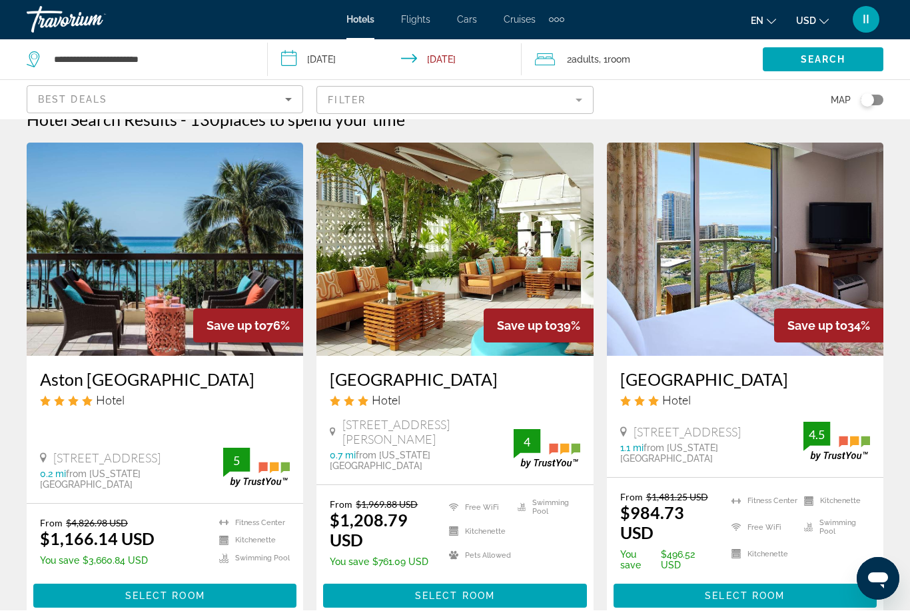
drag, startPoint x: 55, startPoint y: 374, endPoint x: 236, endPoint y: 369, distance: 181.9
copy h3 "Aston [GEOGRAPHIC_DATA]"
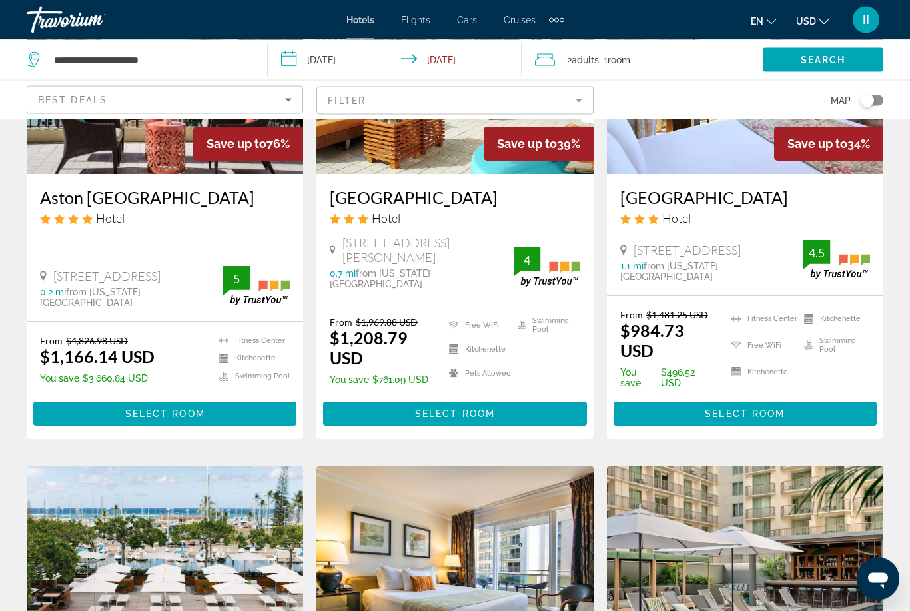
scroll to position [189, 0]
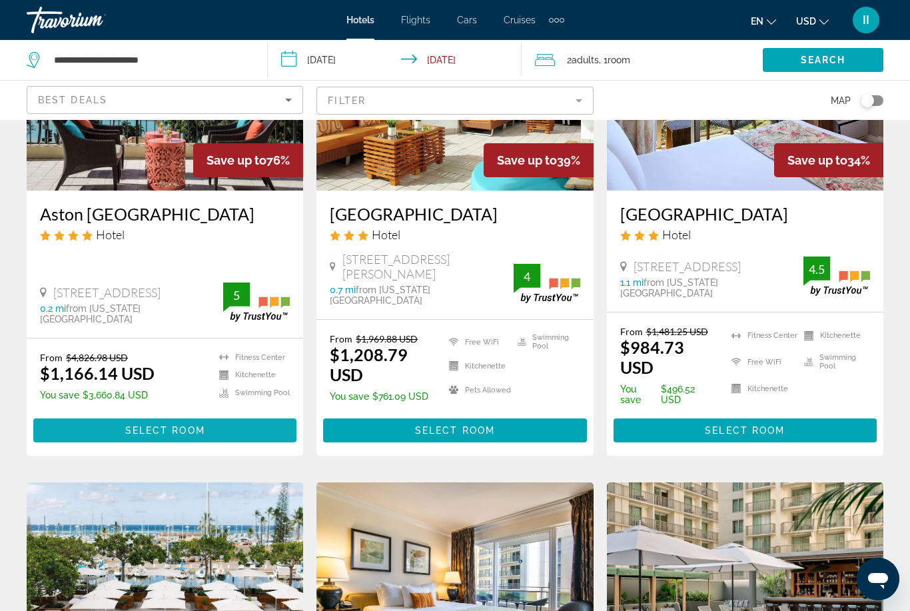
click at [238, 428] on span "Main content" at bounding box center [164, 430] width 263 height 32
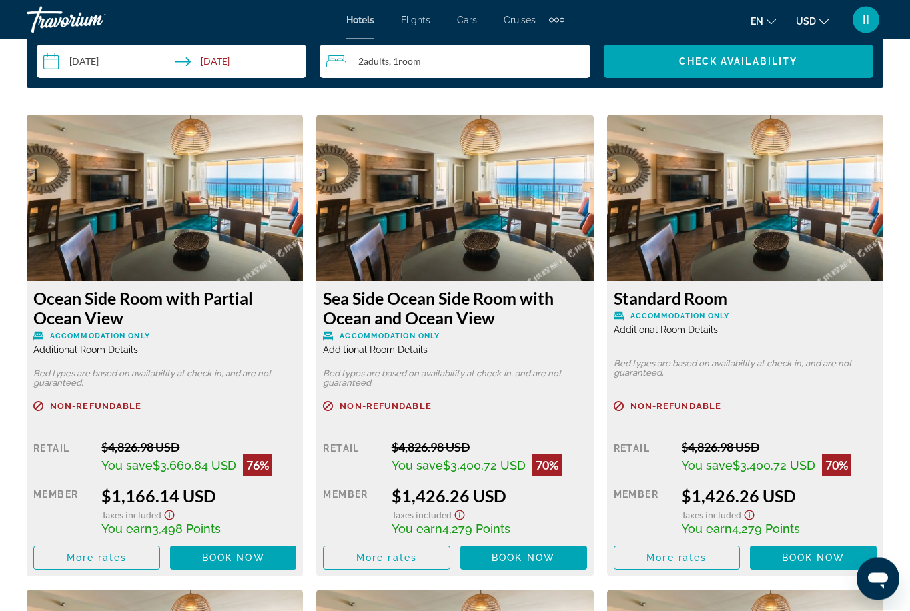
scroll to position [2004, 0]
click at [107, 344] on span "Additional Room Details" at bounding box center [85, 349] width 105 height 11
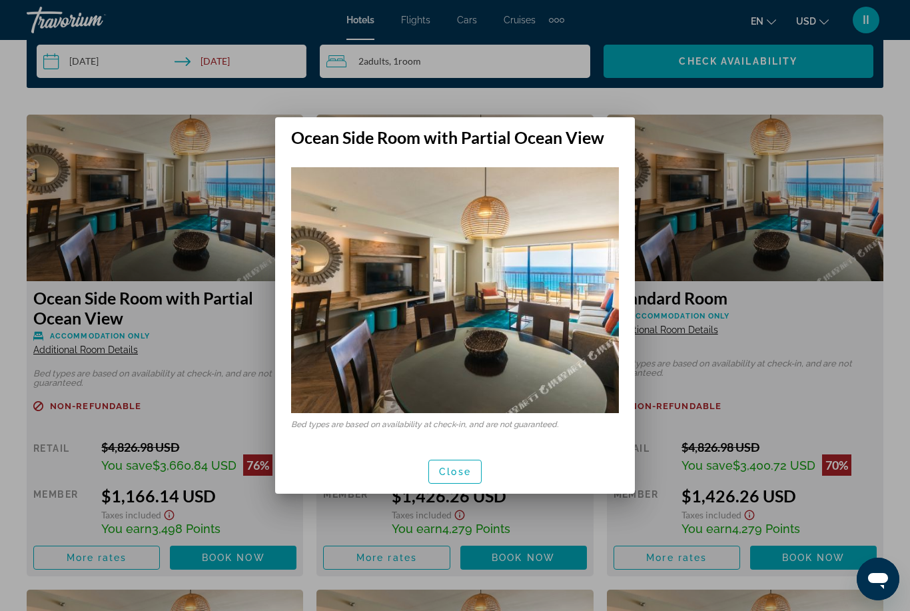
scroll to position [0, 0]
click at [454, 479] on span "button" at bounding box center [455, 472] width 52 height 32
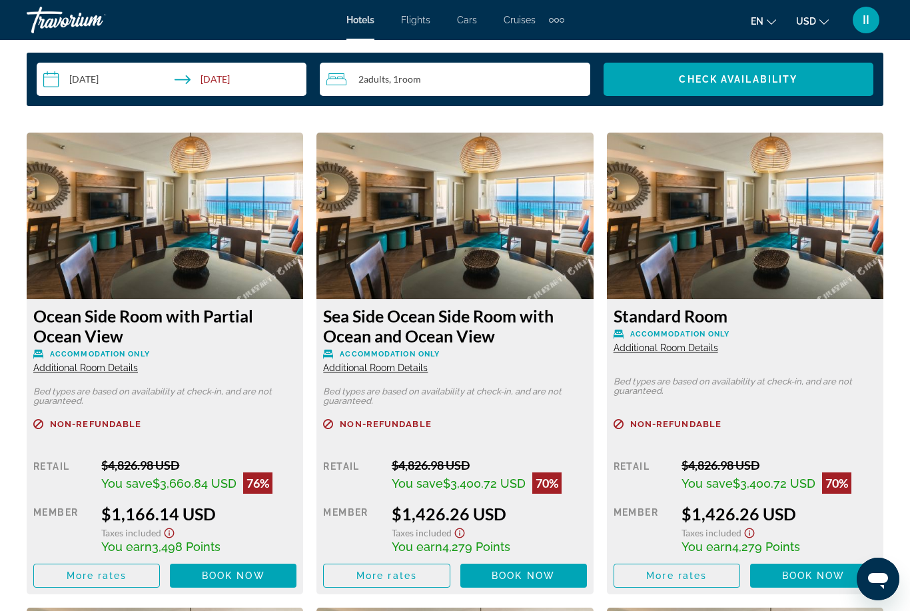
scroll to position [1962, 0]
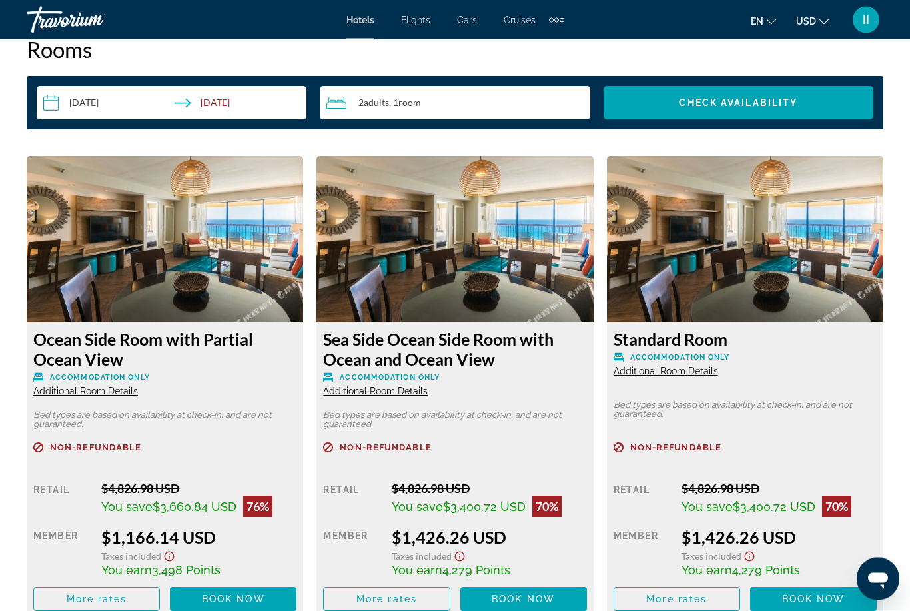
click at [662, 372] on span "Additional Room Details" at bounding box center [665, 371] width 105 height 11
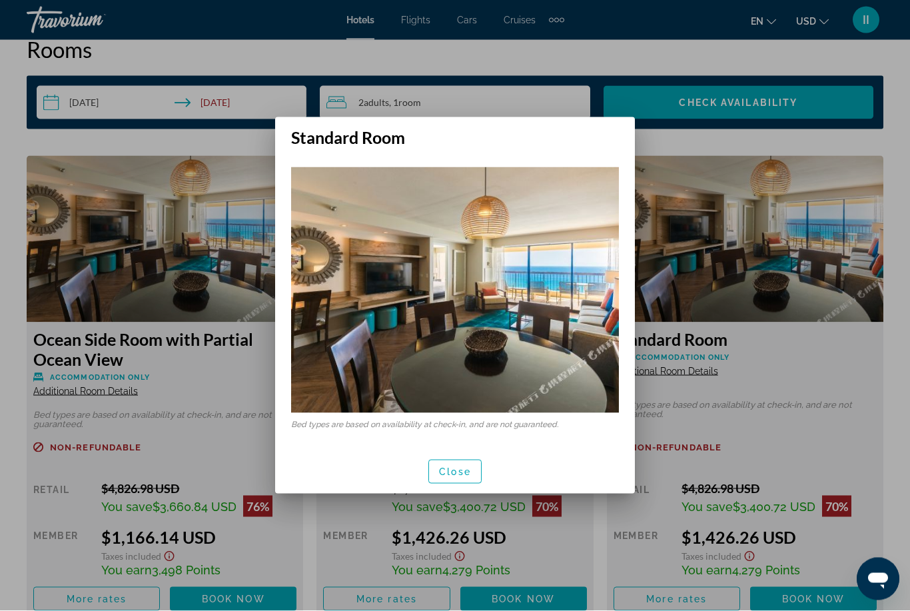
scroll to position [0, 0]
click at [457, 466] on span "Close" at bounding box center [455, 471] width 32 height 11
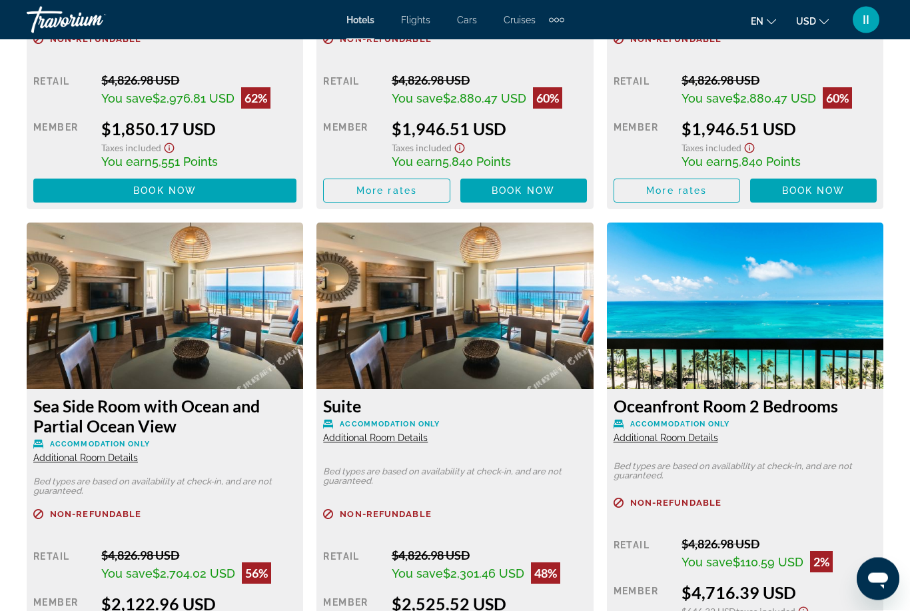
scroll to position [3320, 0]
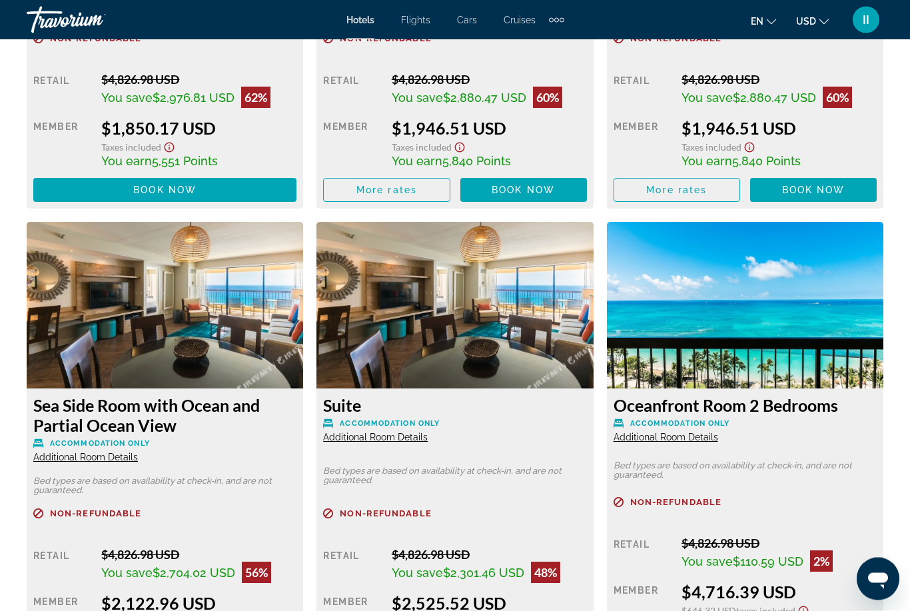
click at [400, 435] on span "Additional Room Details" at bounding box center [375, 437] width 105 height 11
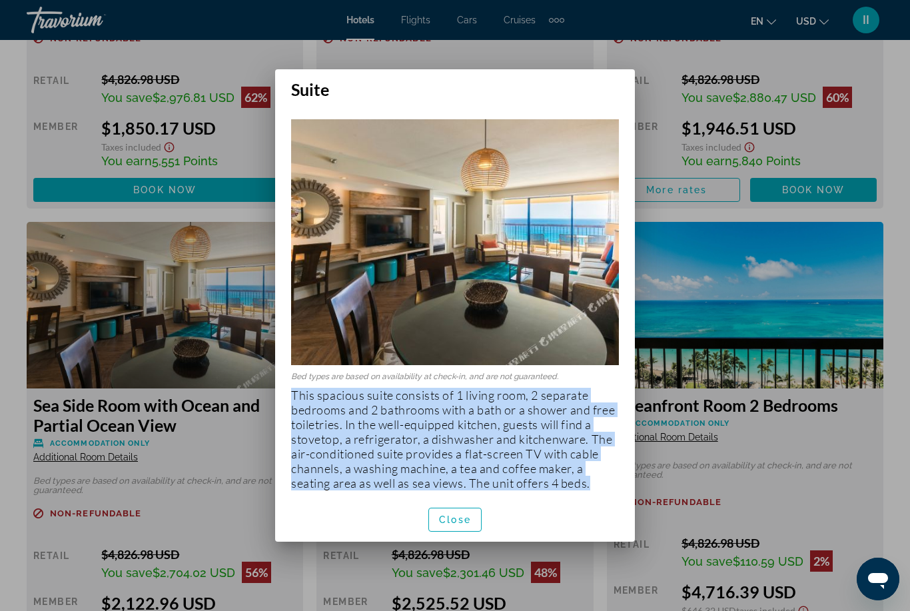
drag, startPoint x: 284, startPoint y: 388, endPoint x: 598, endPoint y: 481, distance: 327.2
click at [598, 481] on div "Bed types are based on availability at check-in, and are not guaranteed. This s…" at bounding box center [455, 297] width 360 height 397
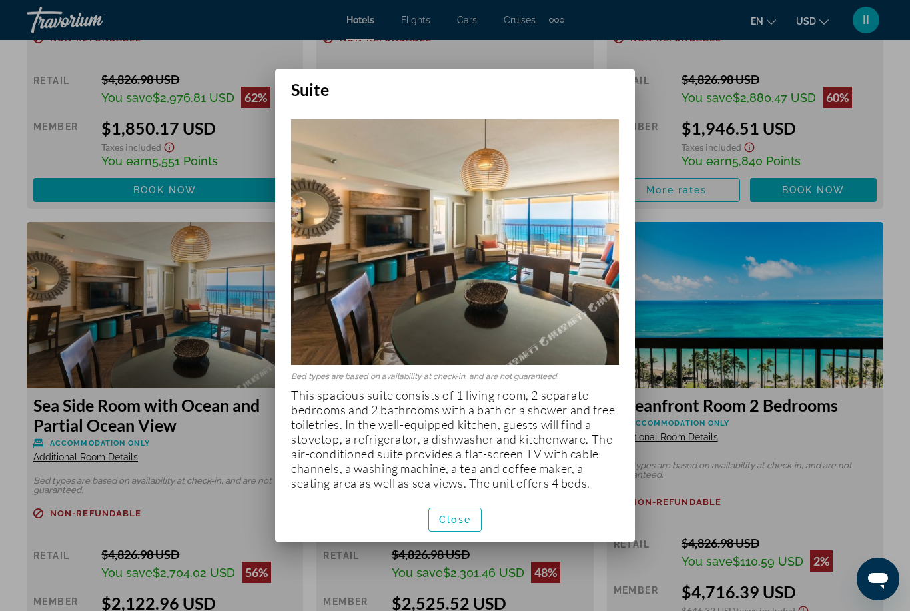
drag, startPoint x: 598, startPoint y: 481, endPoint x: 620, endPoint y: 91, distance: 390.9
click at [901, 278] on div at bounding box center [455, 305] width 910 height 611
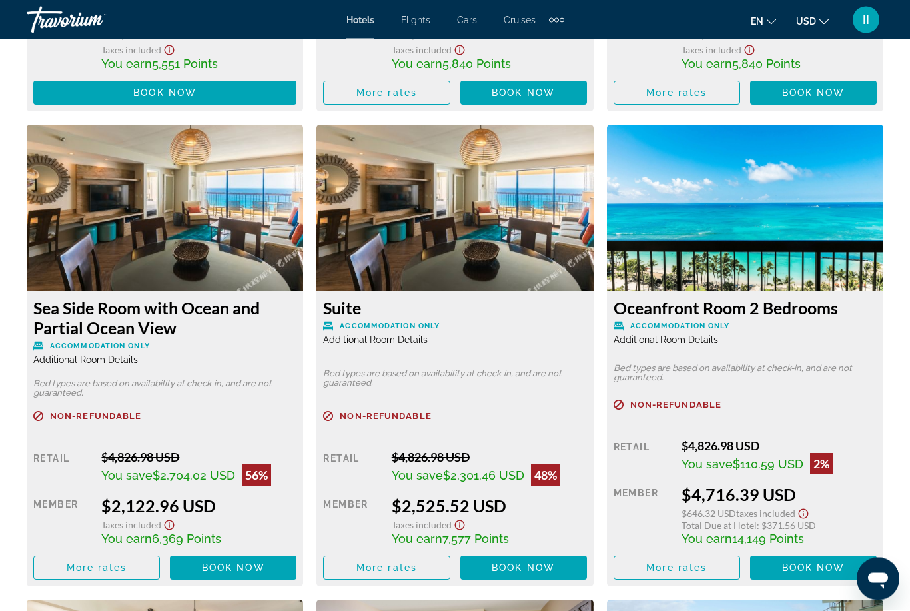
scroll to position [3418, 0]
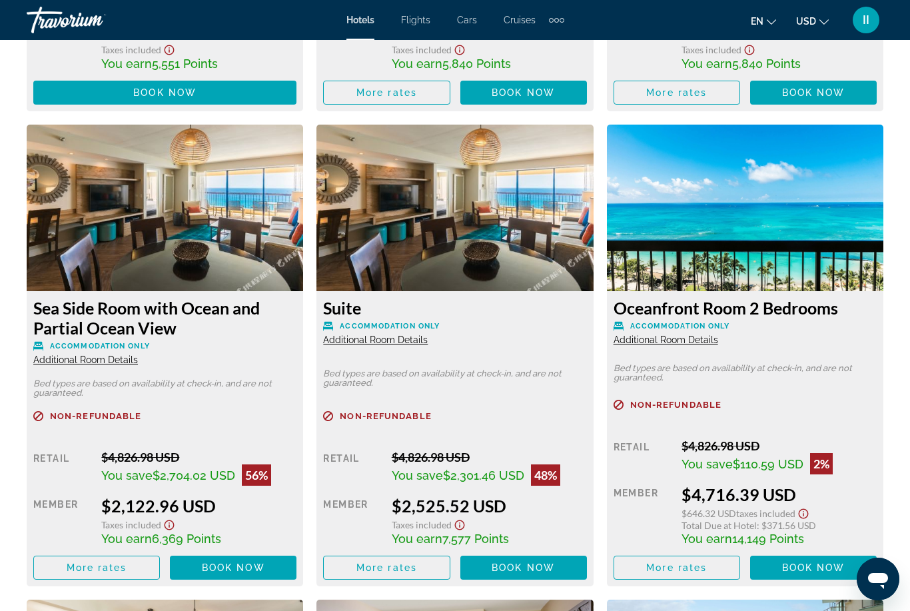
click at [659, 344] on div "Oceanfront Room 2 Bedrooms Accommodation Only Additional Room Details Bed types…" at bounding box center [745, 438] width 276 height 295
click at [657, 339] on span "Additional Room Details" at bounding box center [665, 339] width 105 height 11
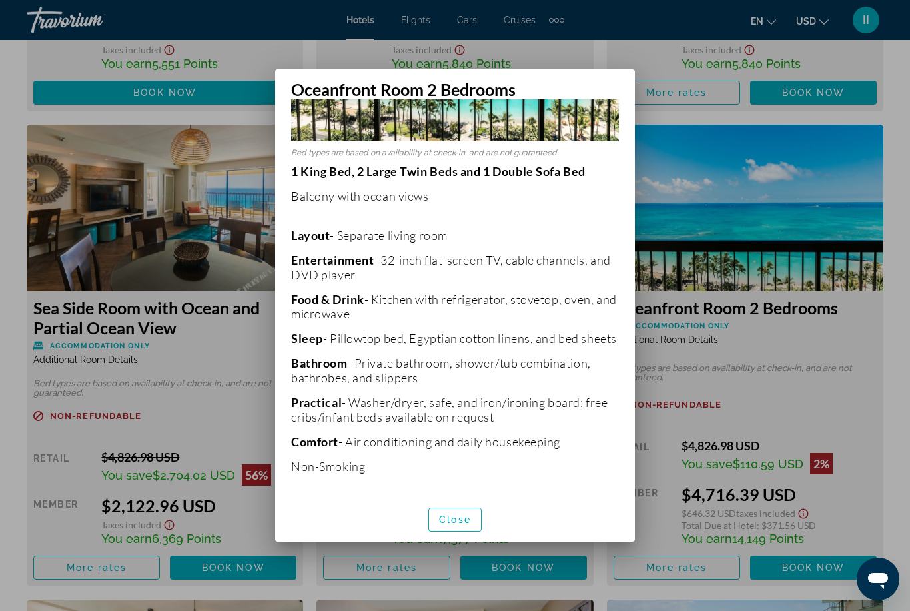
scroll to position [150, 0]
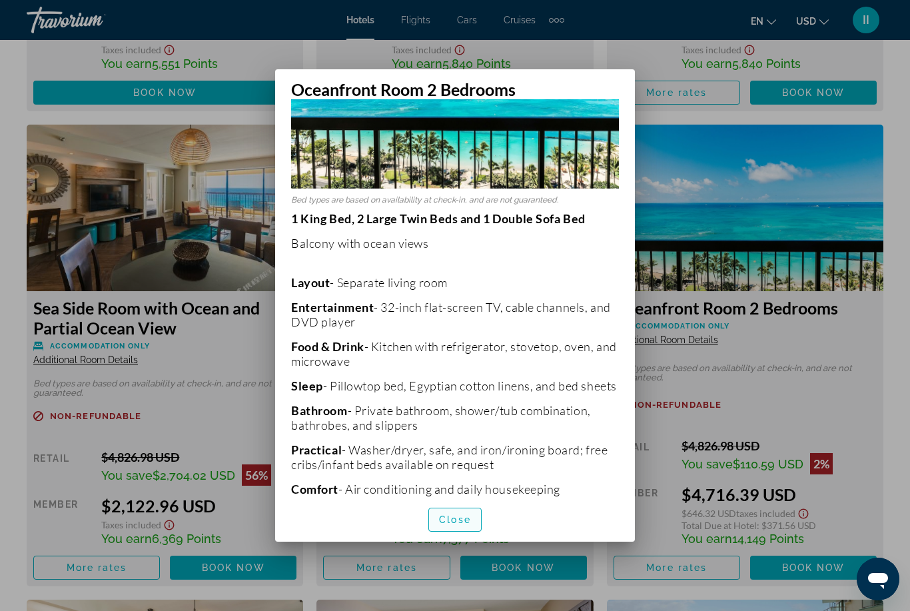
click at [454, 535] on span "button" at bounding box center [455, 519] width 52 height 32
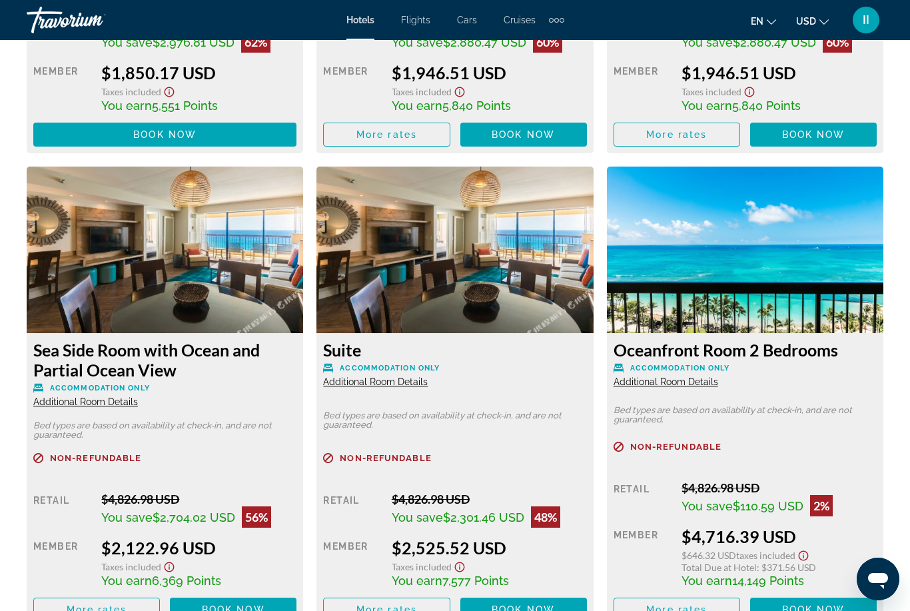
scroll to position [3376, 0]
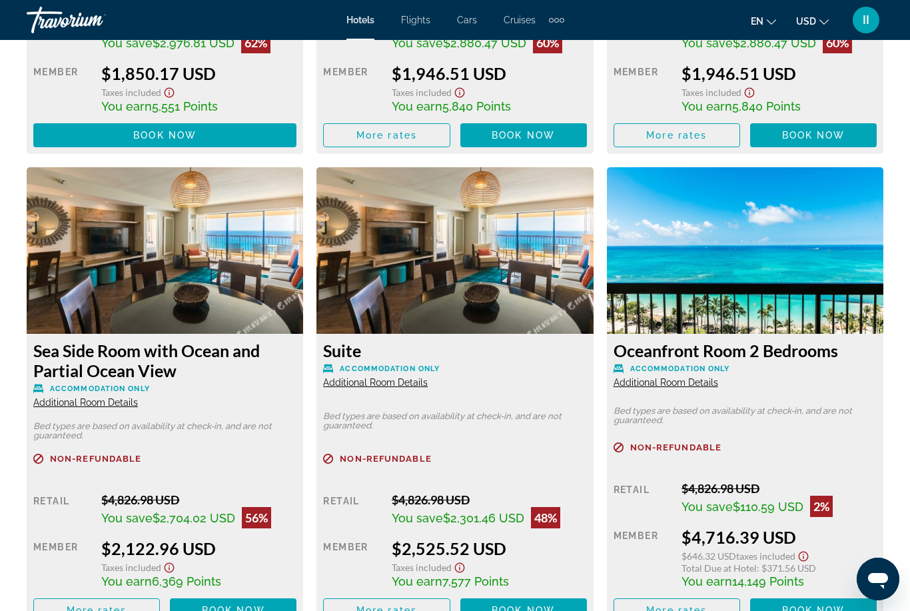
click at [681, 381] on span "Additional Room Details" at bounding box center [665, 382] width 105 height 11
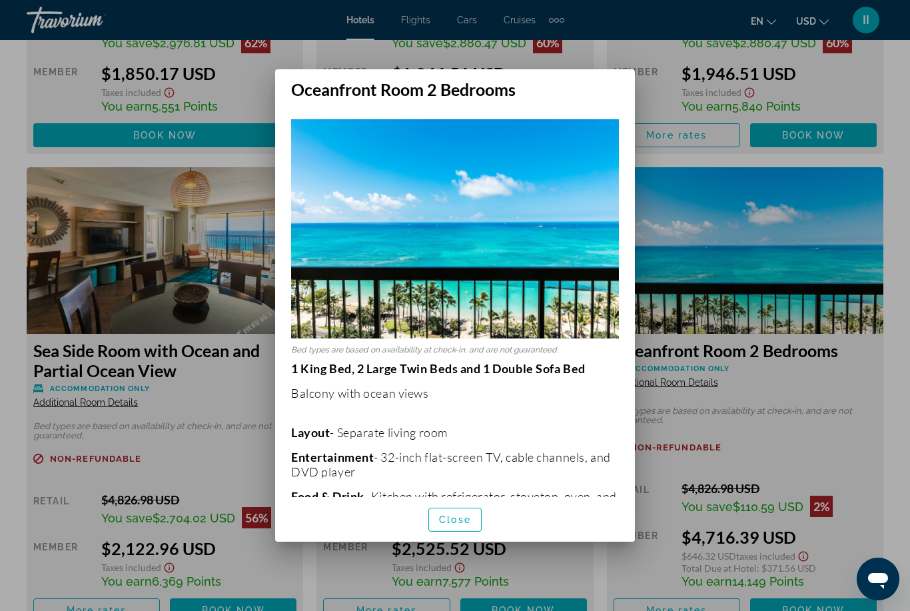
scroll to position [0, 0]
click at [896, 252] on div at bounding box center [455, 305] width 910 height 611
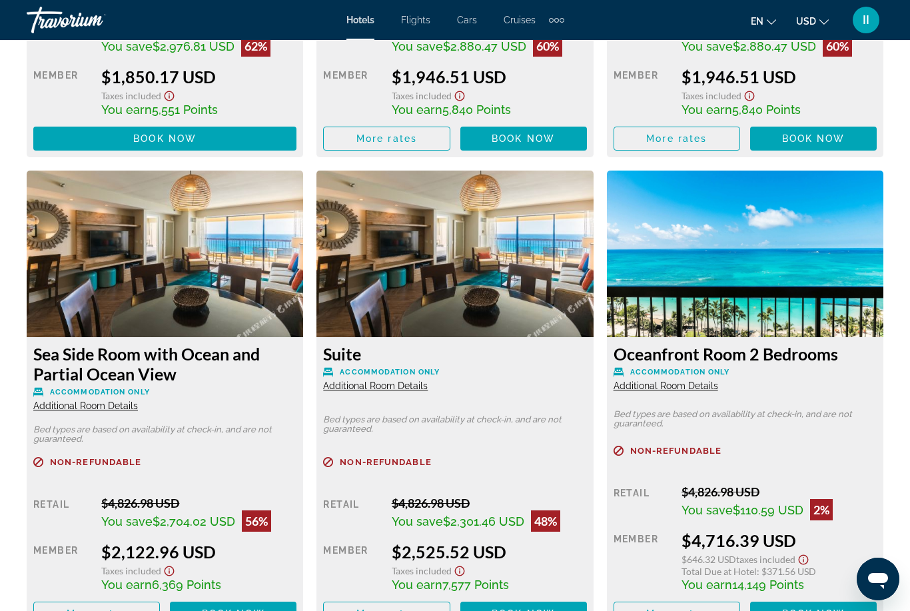
scroll to position [3376, 0]
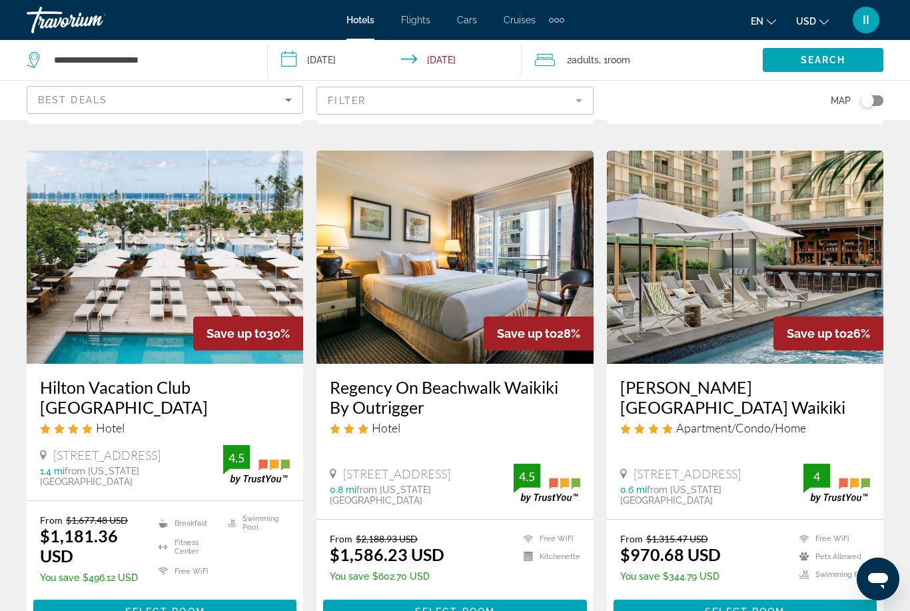
scroll to position [563, 0]
